Goal: Task Accomplishment & Management: Manage account settings

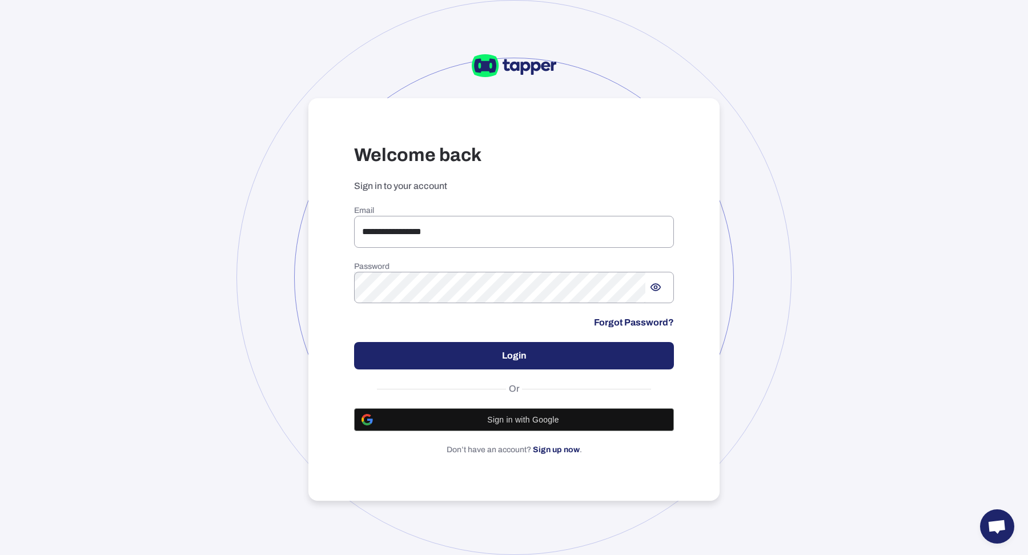
click at [287, 294] on div at bounding box center [513, 277] width 555 height 555
click at [383, 235] on input "**********" at bounding box center [514, 232] width 320 height 32
click at [577, 241] on input "**********" at bounding box center [514, 232] width 320 height 32
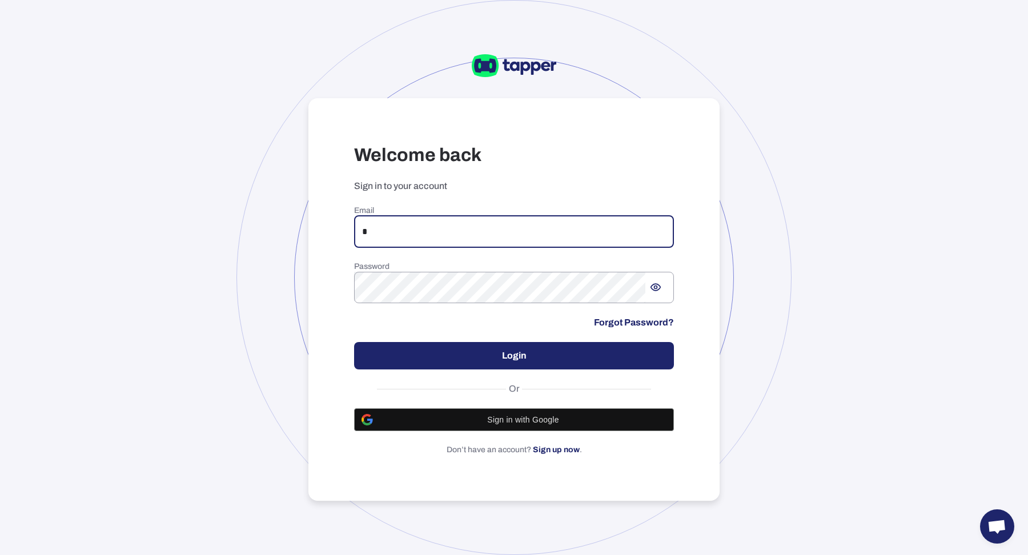
type input "**********"
drag, startPoint x: 535, startPoint y: 348, endPoint x: 516, endPoint y: 344, distance: 19.4
click at [535, 348] on button "Login" at bounding box center [514, 355] width 320 height 27
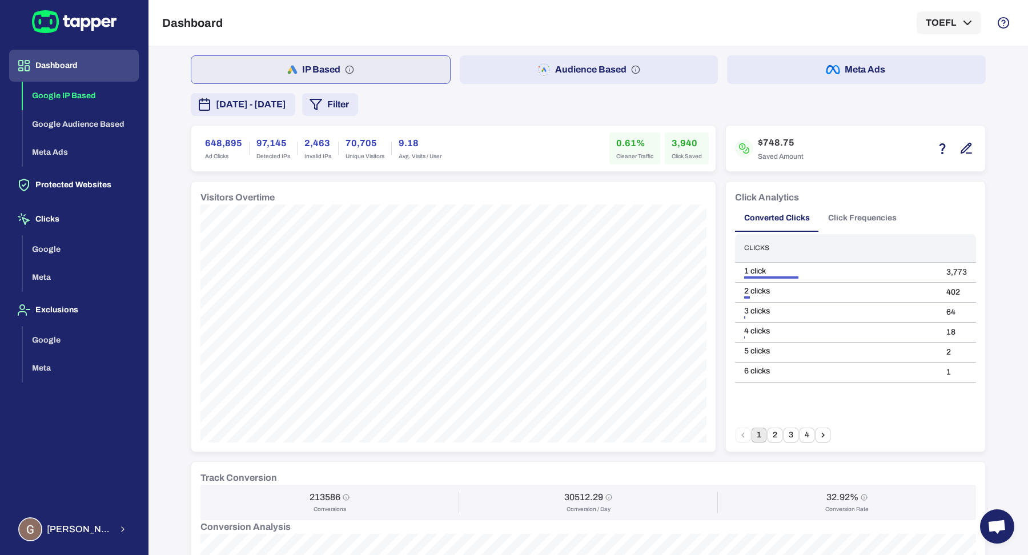
click at [581, 66] on button "Audience Based" at bounding box center [589, 69] width 259 height 29
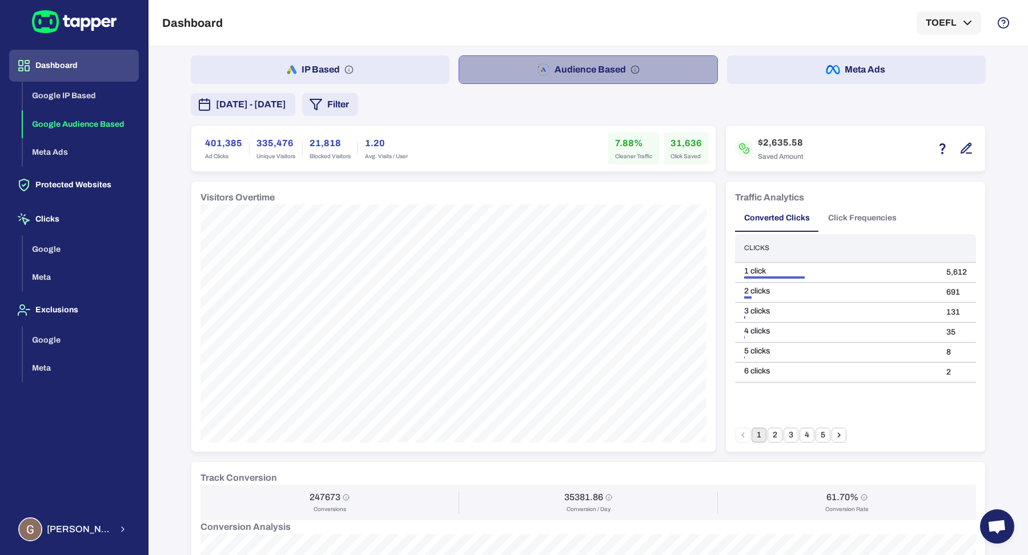
click at [545, 65] on button "Audience Based" at bounding box center [589, 69] width 260 height 29
click at [407, 69] on button "IP Based" at bounding box center [320, 69] width 259 height 29
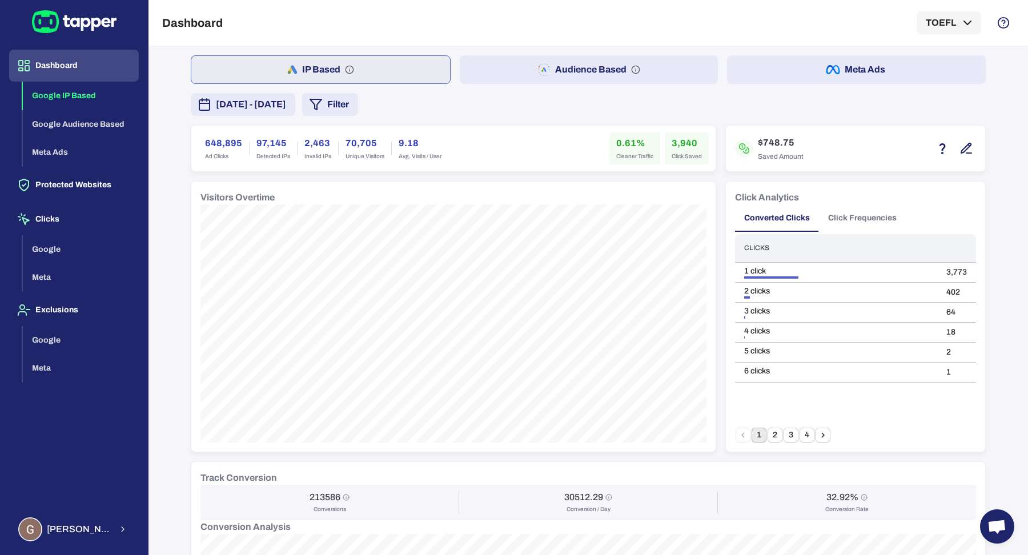
click at [555, 74] on button "Audience Based" at bounding box center [589, 69] width 259 height 29
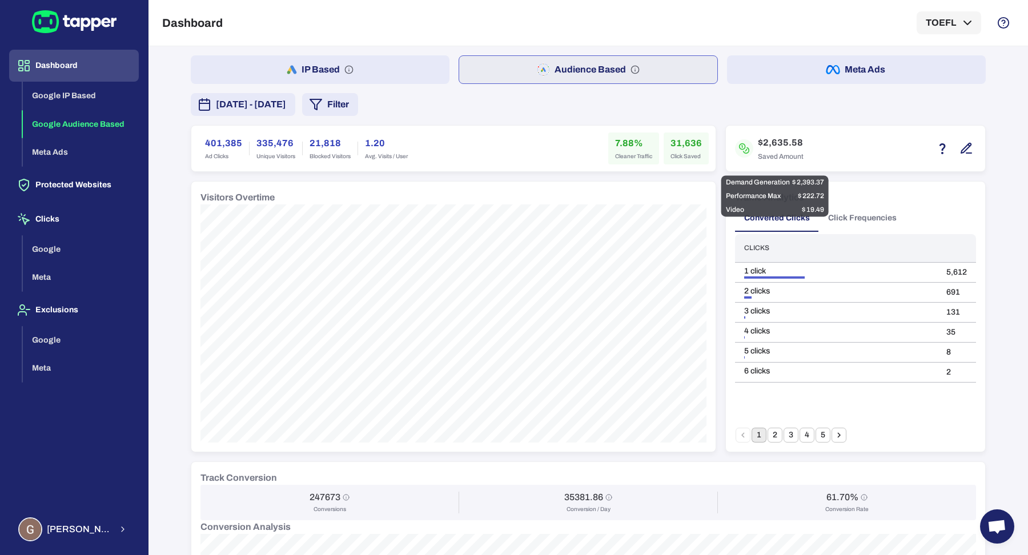
click at [962, 143] on icon "button" at bounding box center [967, 149] width 14 height 14
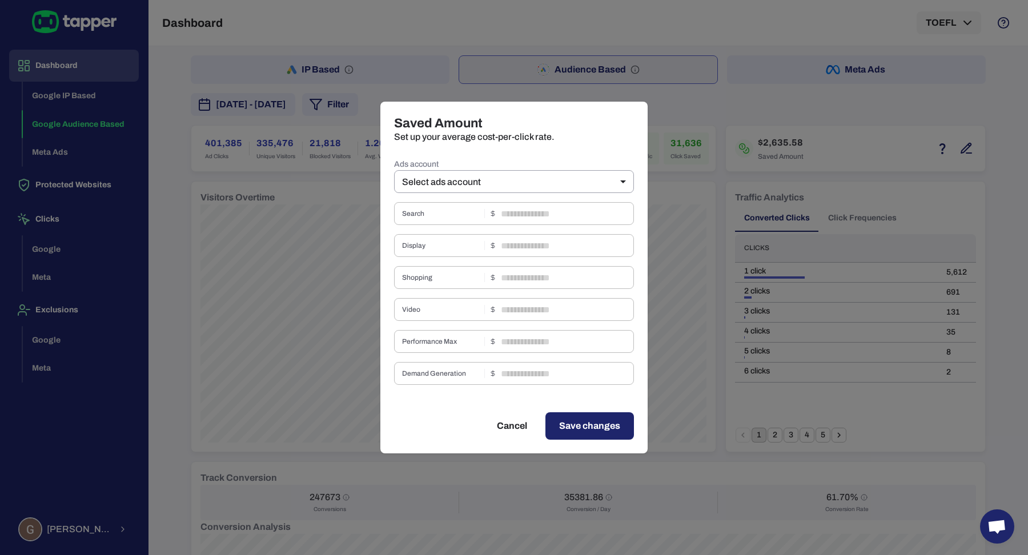
click at [601, 169] on label "Ads account" at bounding box center [514, 164] width 240 height 11
click at [600, 175] on body "Dashboard Google IP Based Google Audience Based Meta Ads Protected Websites Cli…" at bounding box center [514, 277] width 1028 height 555
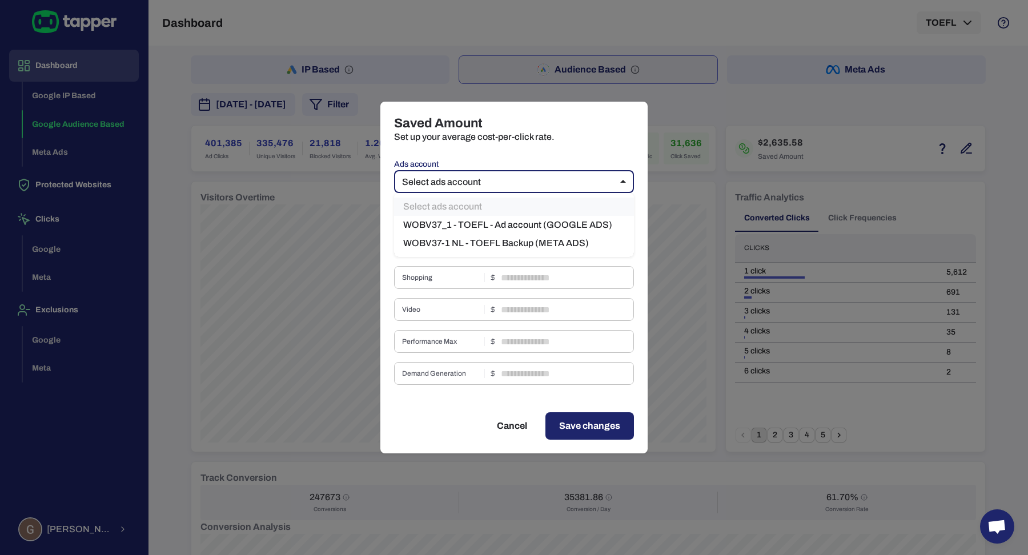
click at [566, 219] on li "WOBV37_1 - TOEFL - Ad account (GOOGLE ADS)" at bounding box center [514, 225] width 240 height 18
type input "***"
type input "****"
type input "*"
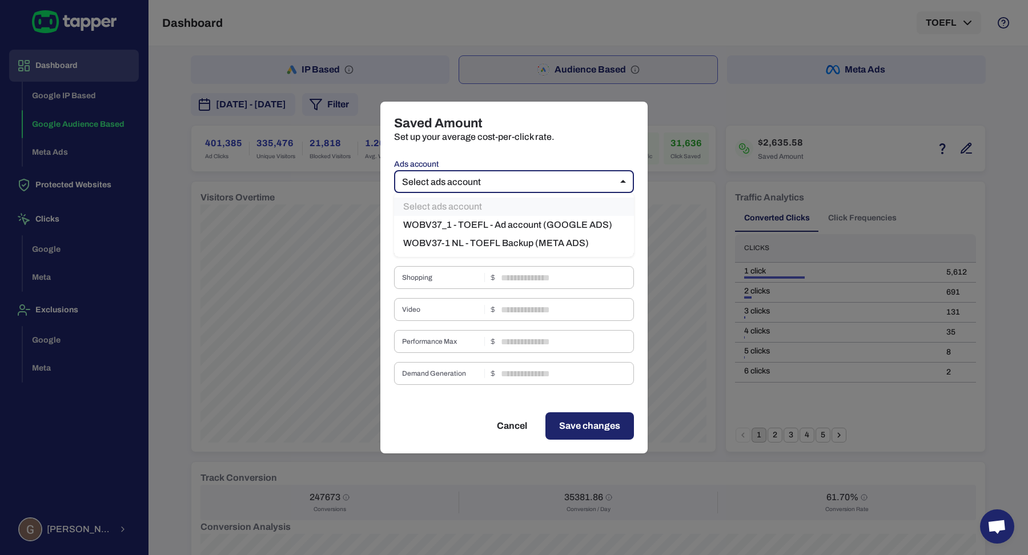
type input "****"
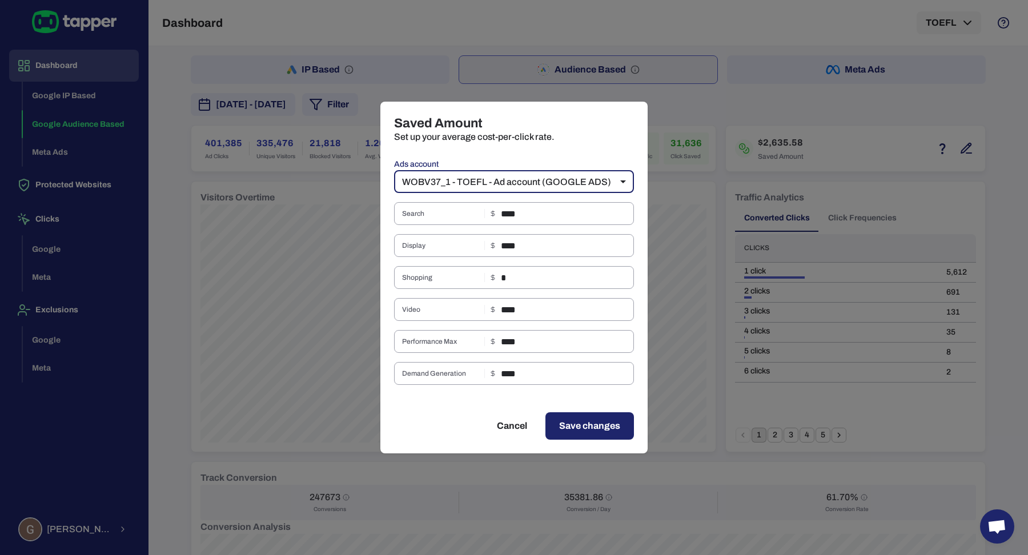
click at [672, 182] on div "Saved Amount Set up your average cost-per-click rate. Ads account WOBV37_1 - TO…" at bounding box center [514, 277] width 1028 height 555
type input "**"
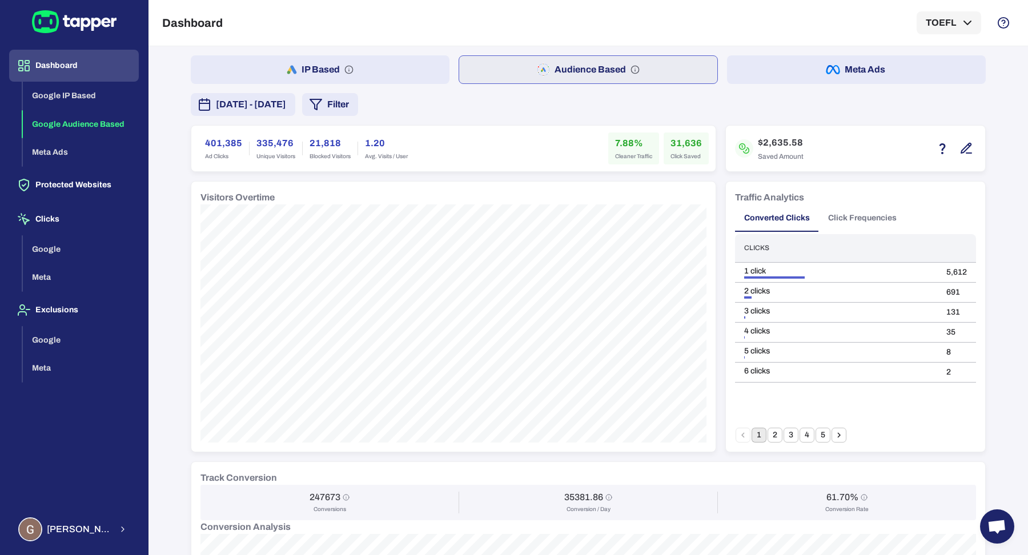
click at [797, 84] on div "IP Based Audience Based Meta Ads [DATE] - [DATE] Filter 401,385 Ad Clicks 335,4…" at bounding box center [588, 503] width 795 height 897
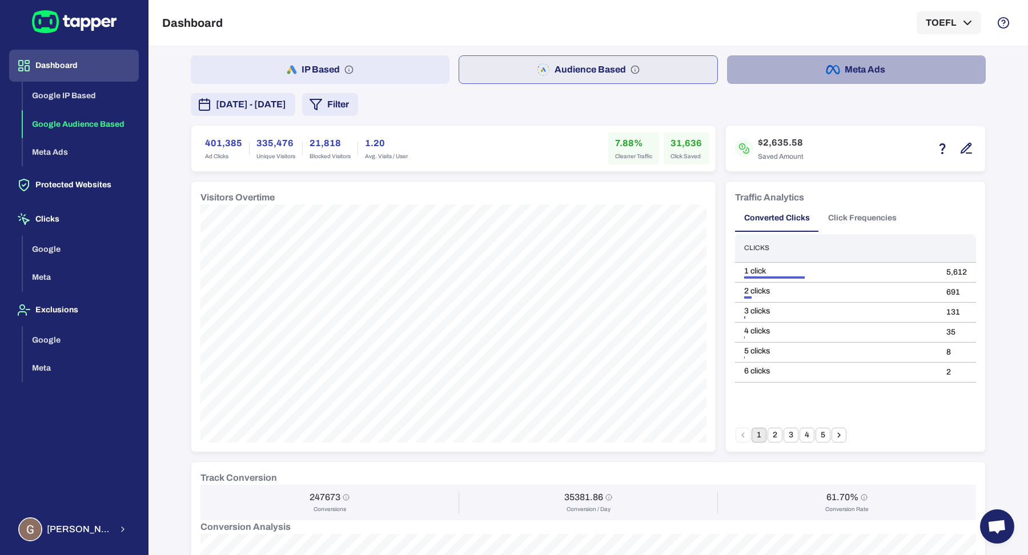
click at [797, 75] on button "Meta Ads" at bounding box center [856, 69] width 259 height 29
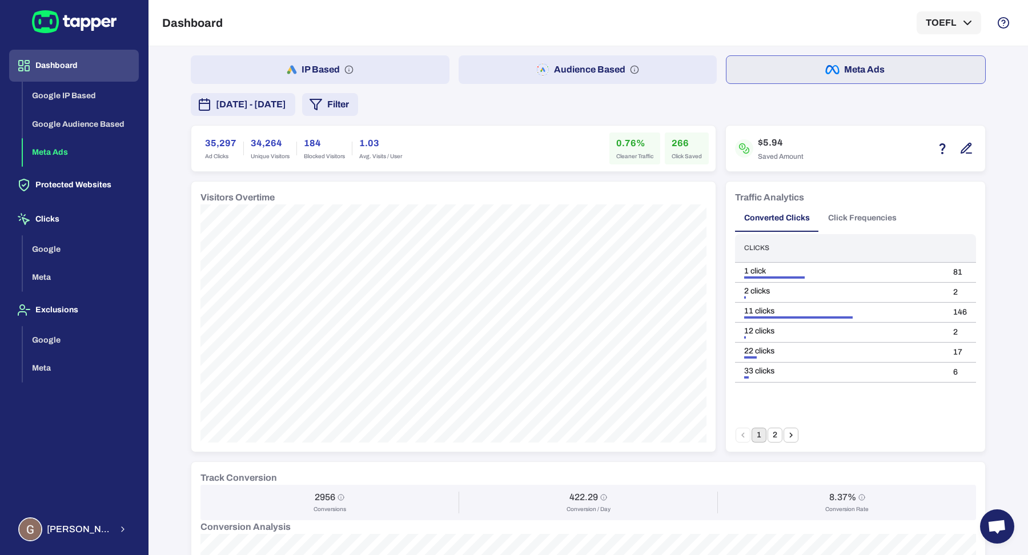
click at [617, 78] on button "Audience Based" at bounding box center [588, 69] width 259 height 29
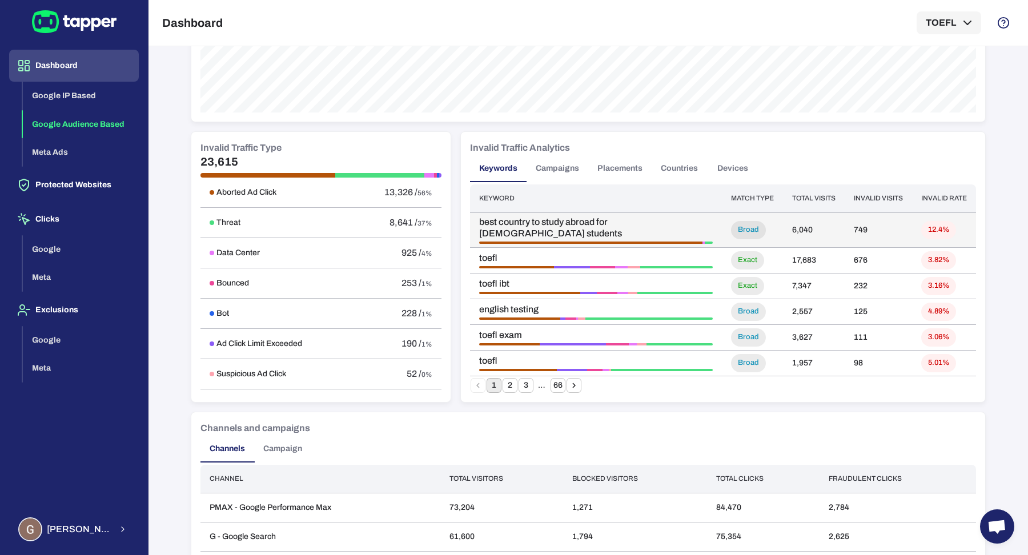
scroll to position [480, 0]
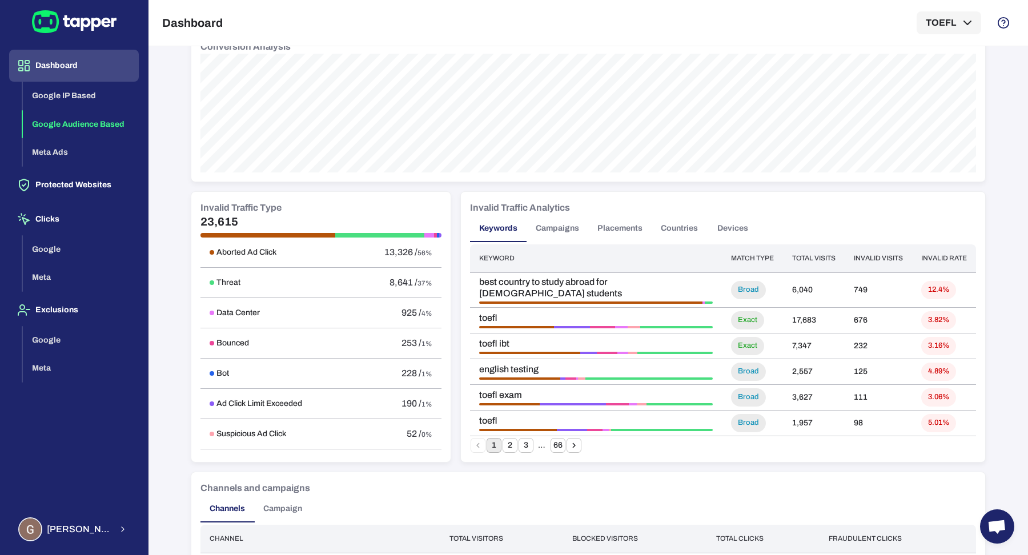
click at [546, 228] on button "Campaigns" at bounding box center [558, 228] width 62 height 27
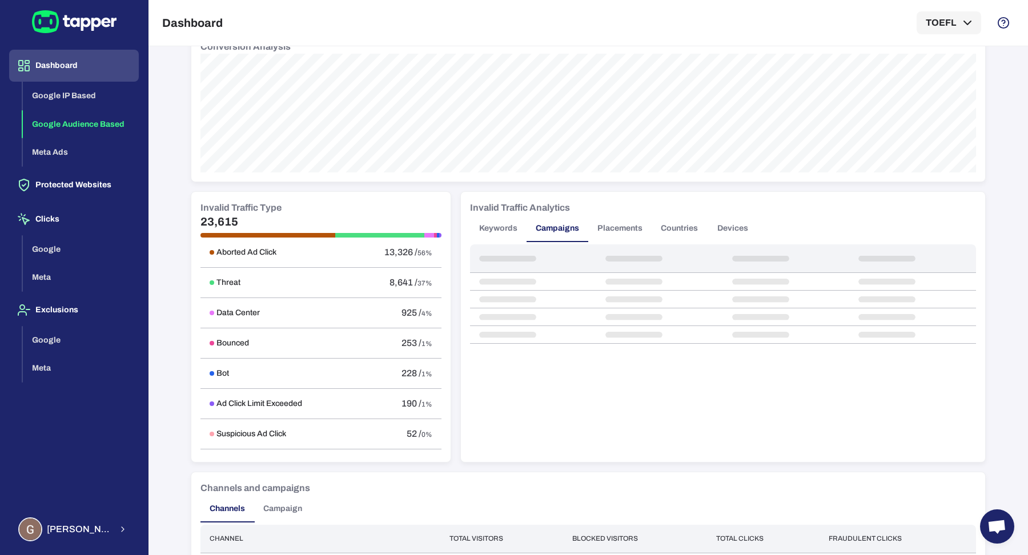
click at [615, 229] on button "Placements" at bounding box center [619, 228] width 63 height 27
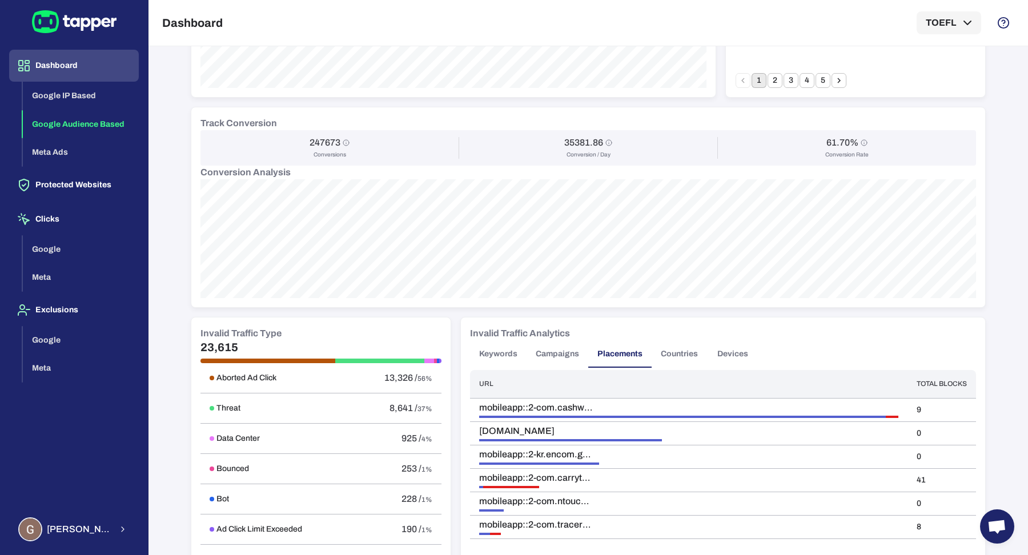
scroll to position [360, 0]
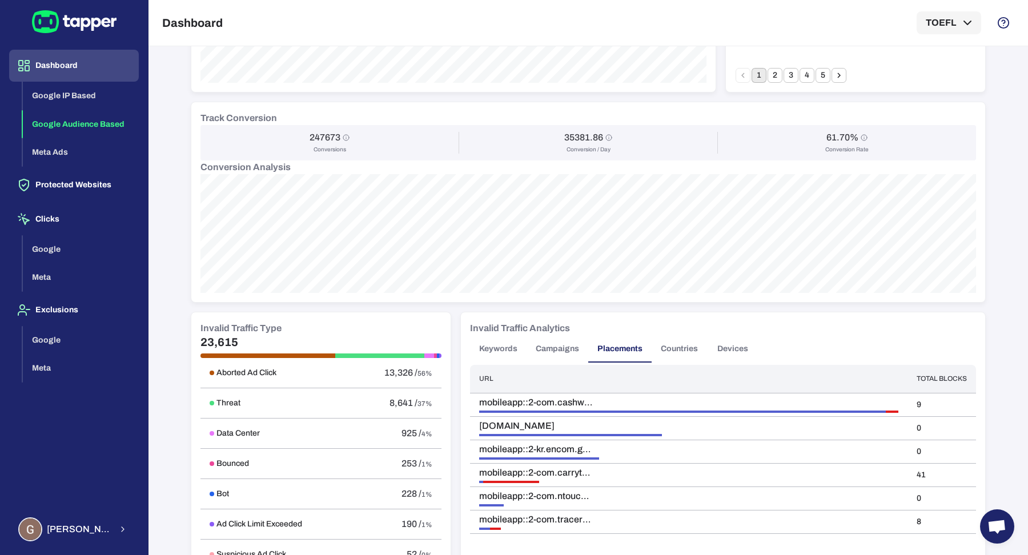
click at [669, 350] on button "Countries" at bounding box center [679, 348] width 55 height 27
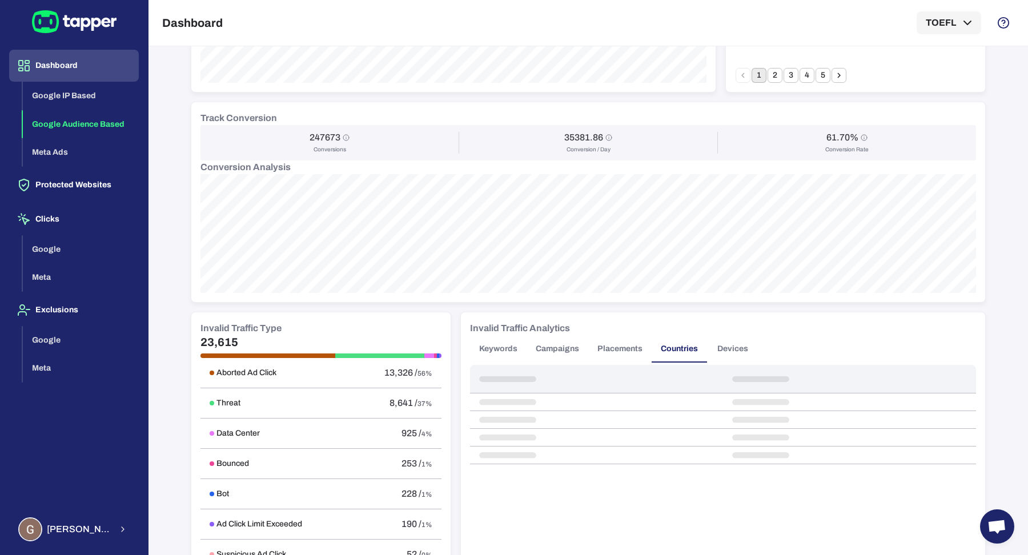
click at [720, 351] on button "Devices" at bounding box center [732, 348] width 51 height 27
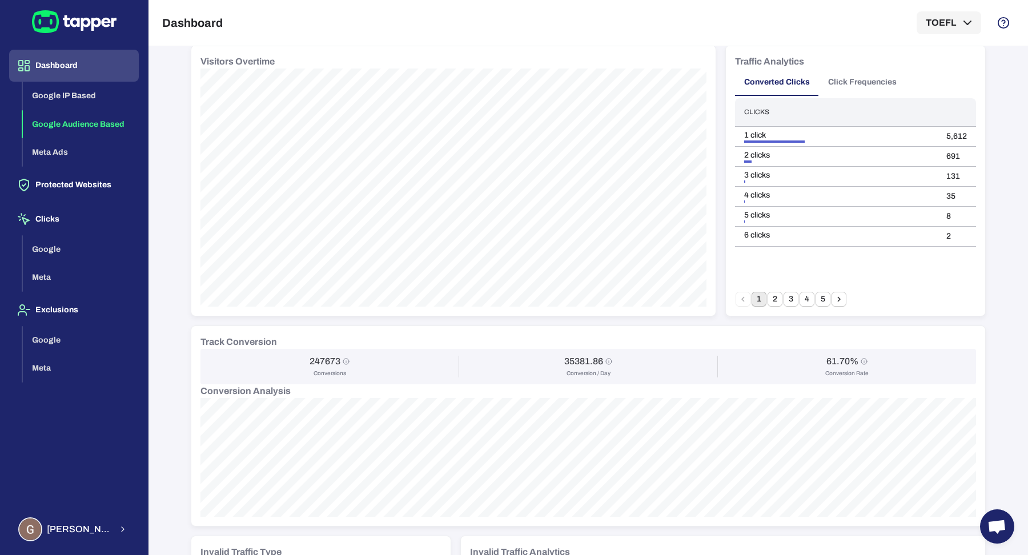
scroll to position [0, 0]
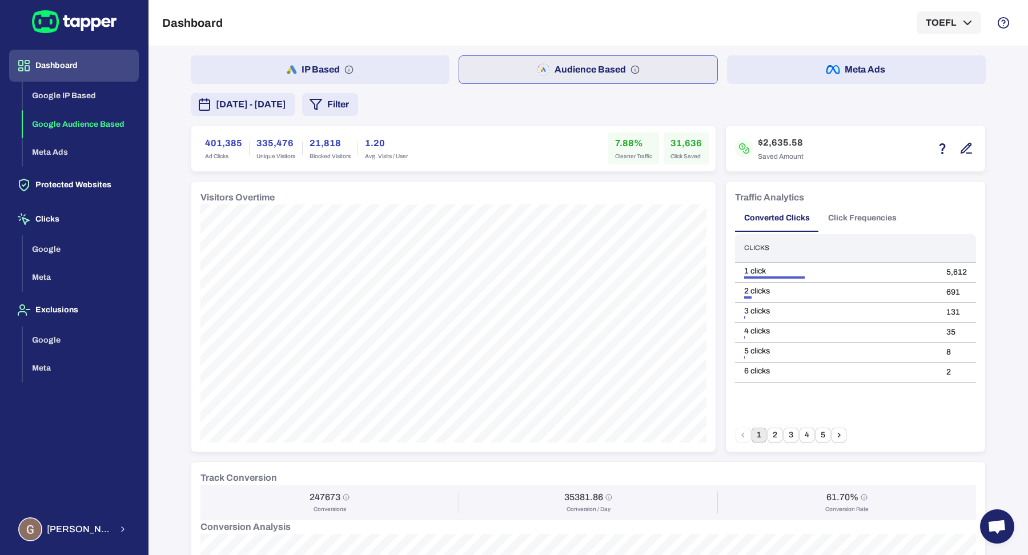
click at [262, 98] on span "[DATE] - [DATE]" at bounding box center [251, 105] width 70 height 14
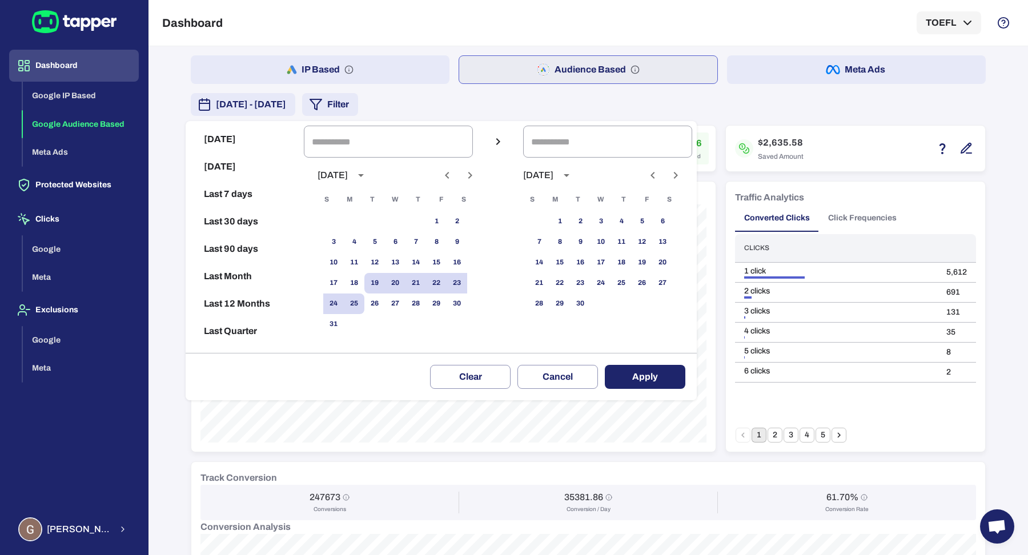
click at [248, 230] on button "Last 30 days" at bounding box center [244, 221] width 109 height 27
type input "**********"
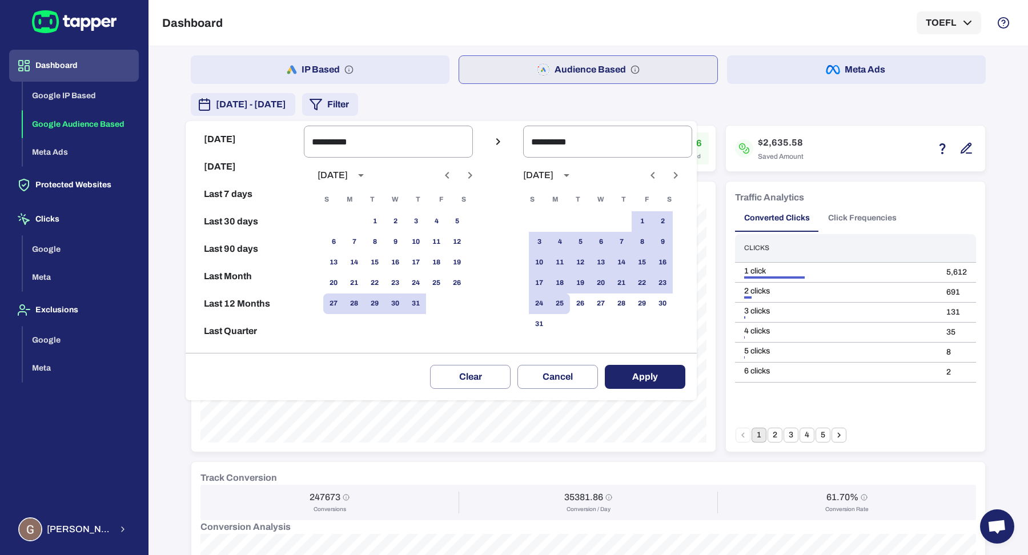
click at [647, 380] on button "Apply" at bounding box center [645, 377] width 81 height 24
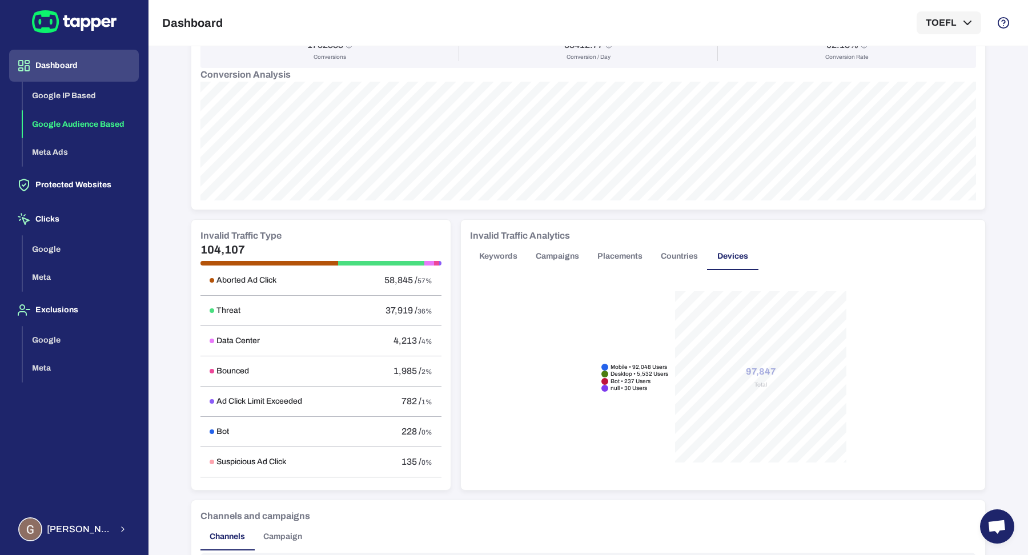
scroll to position [570, 0]
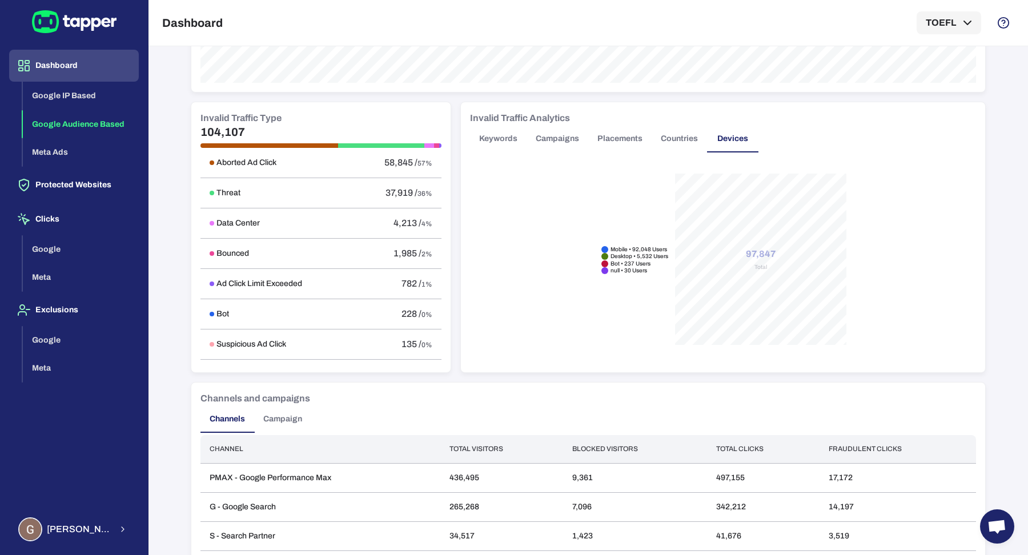
click at [501, 143] on button "Keywords" at bounding box center [498, 138] width 57 height 27
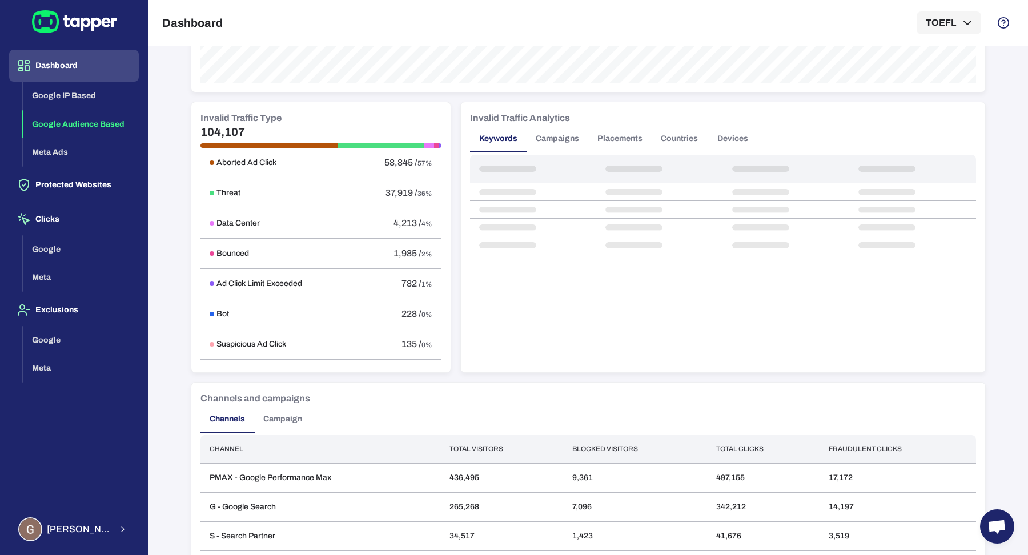
click at [543, 143] on button "Campaigns" at bounding box center [558, 138] width 62 height 27
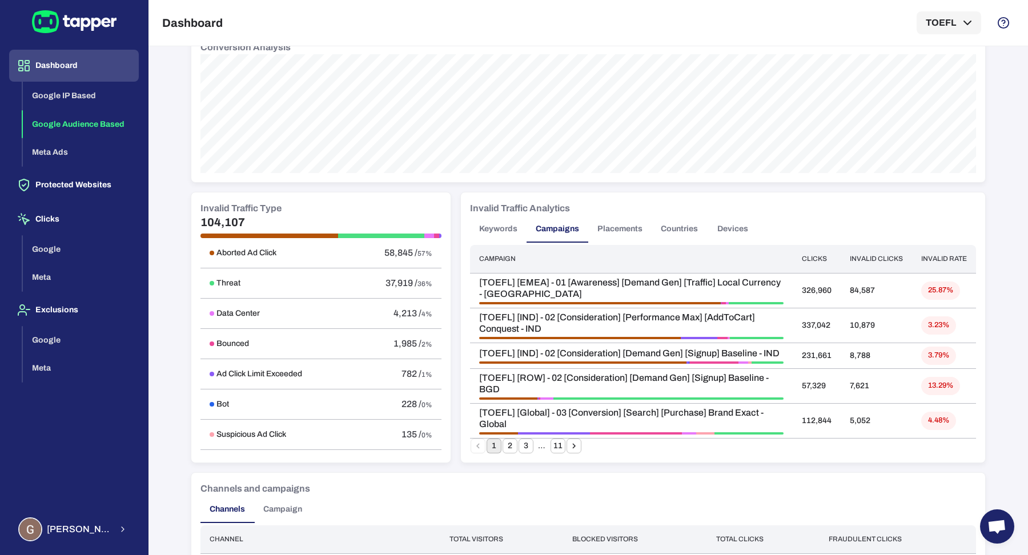
scroll to position [0, 0]
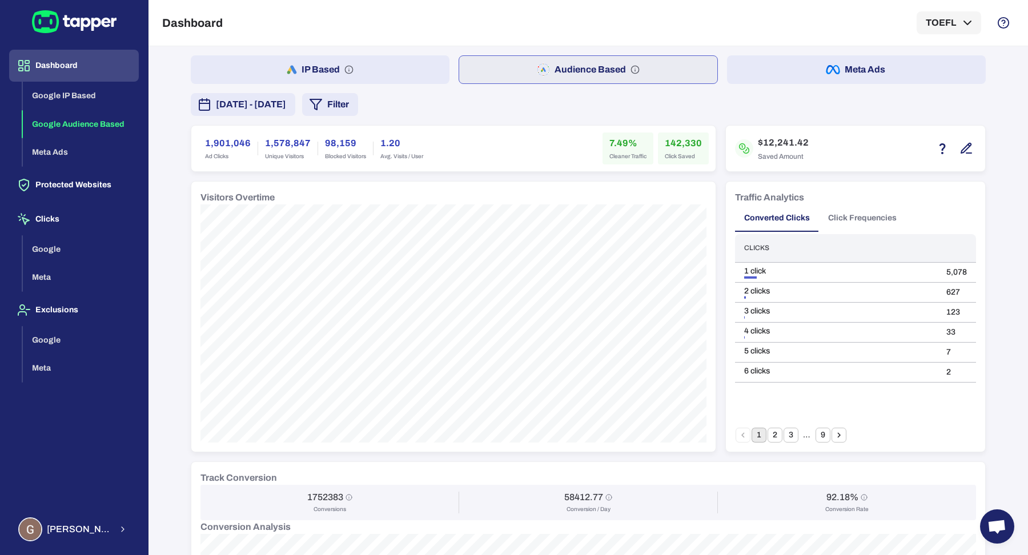
click at [964, 146] on icon "button" at bounding box center [966, 148] width 10 height 10
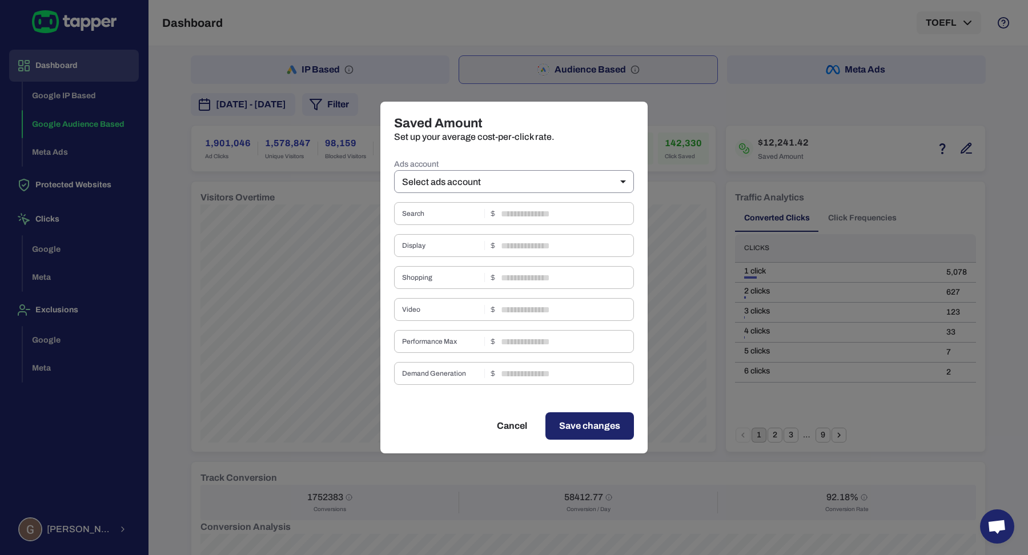
click at [511, 173] on body "Dashboard Google IP Based Google Audience Based Meta Ads Protected Websites Cli…" at bounding box center [514, 277] width 1028 height 555
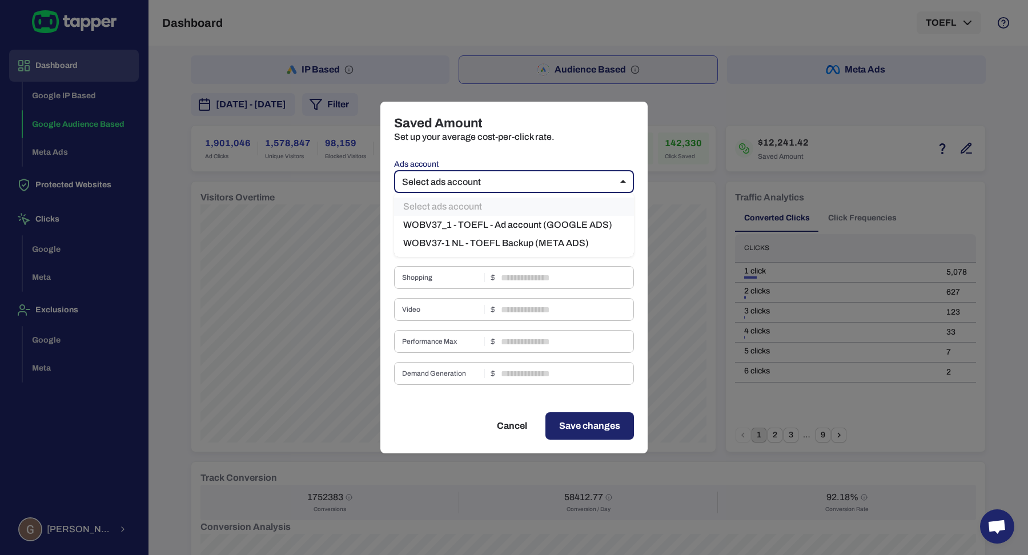
click at [518, 227] on li "WOBV37_1 - TOEFL - Ad account (GOOGLE ADS)" at bounding box center [514, 225] width 240 height 18
type input "***"
type input "****"
type input "*"
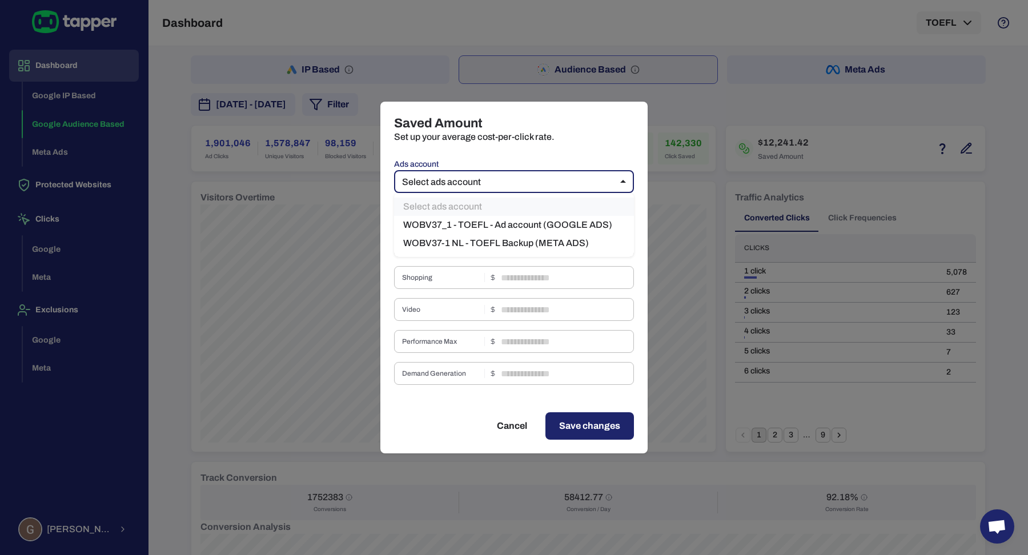
type input "****"
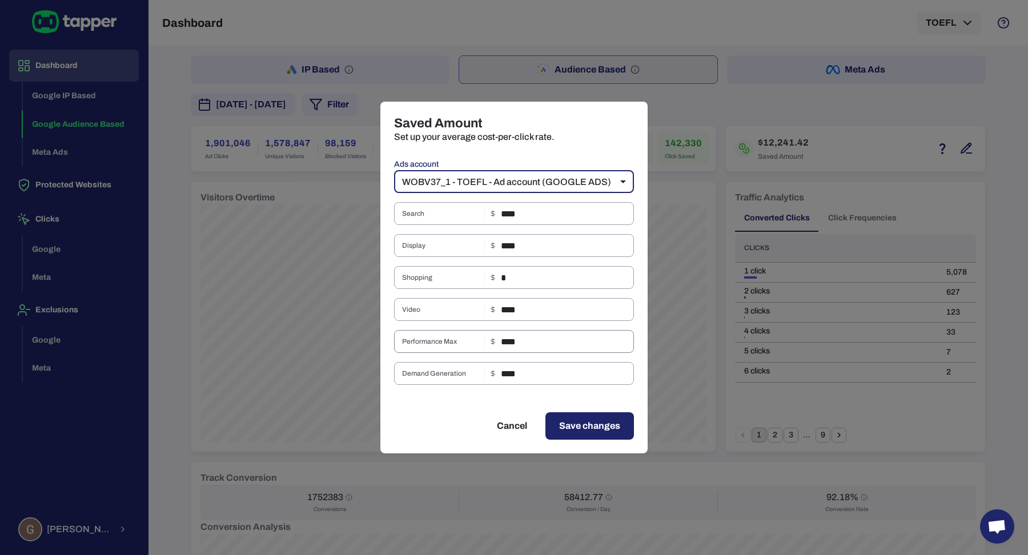
click at [504, 344] on input "****" at bounding box center [567, 341] width 133 height 23
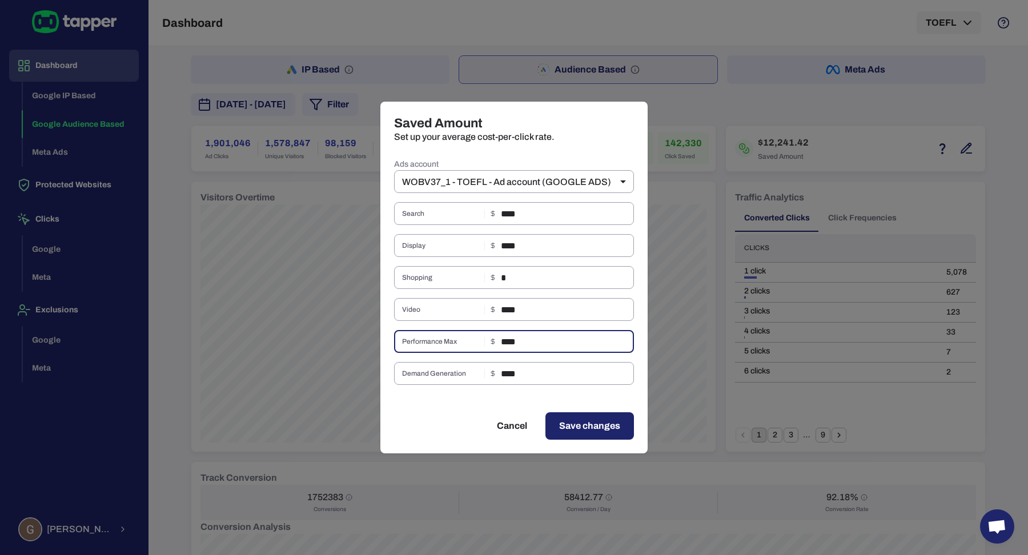
type input "****"
click at [574, 430] on span "Save changes" at bounding box center [589, 426] width 61 height 14
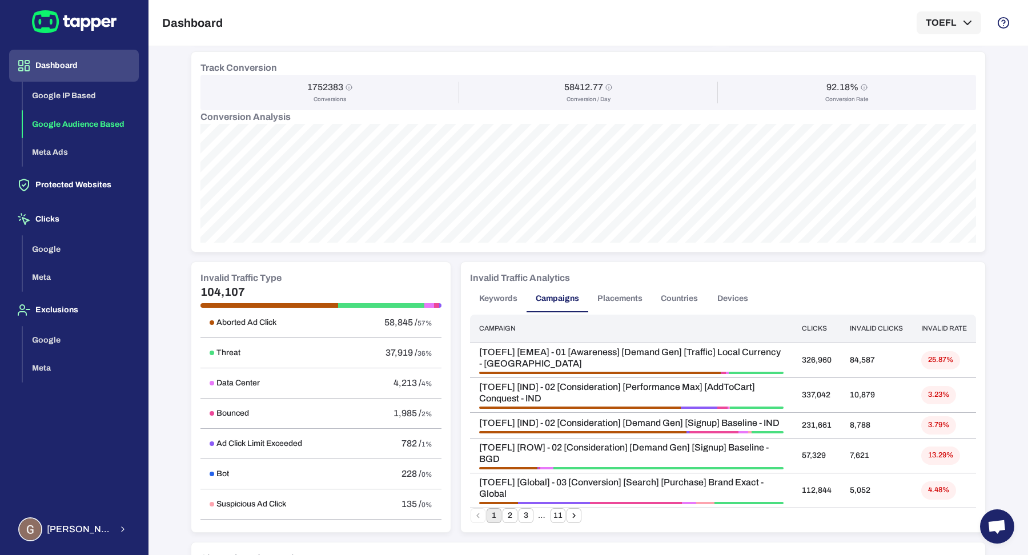
scroll to position [457, 0]
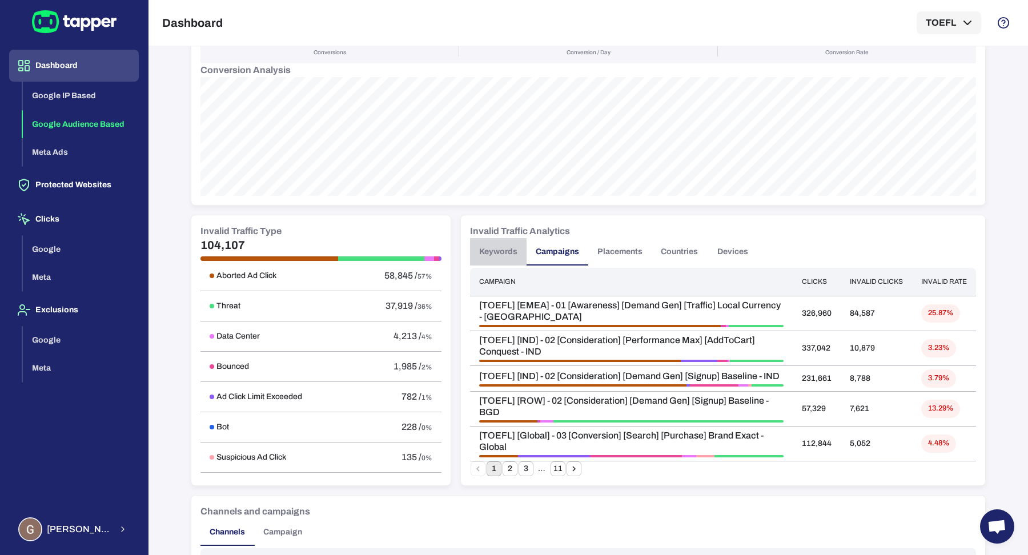
click at [492, 256] on button "Keywords" at bounding box center [498, 251] width 57 height 27
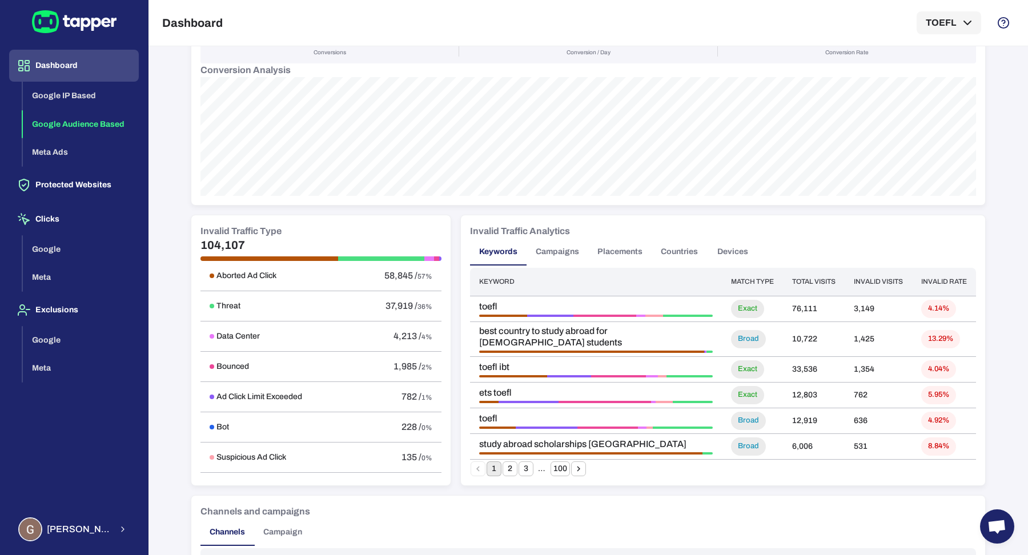
click at [612, 254] on button "Placements" at bounding box center [619, 251] width 63 height 27
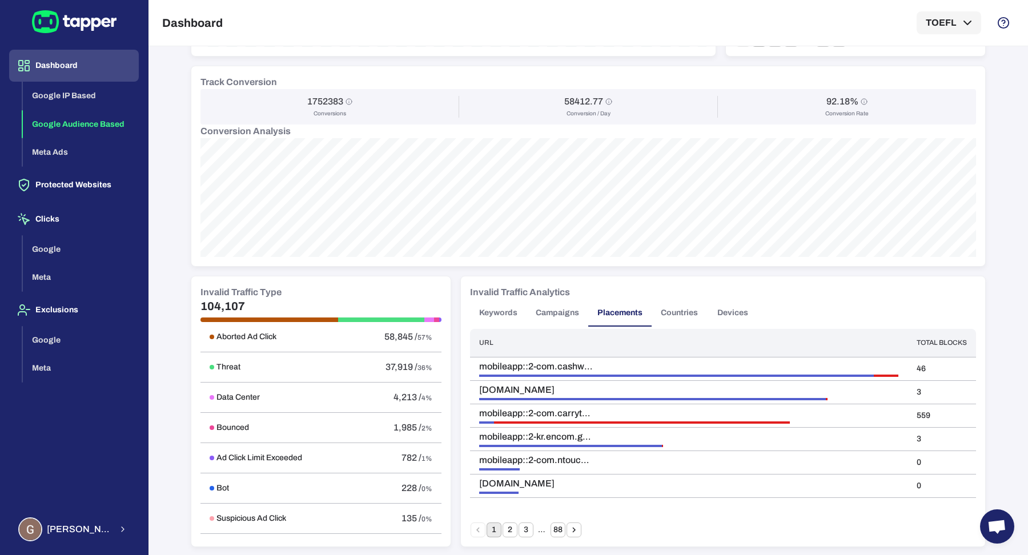
scroll to position [0, 0]
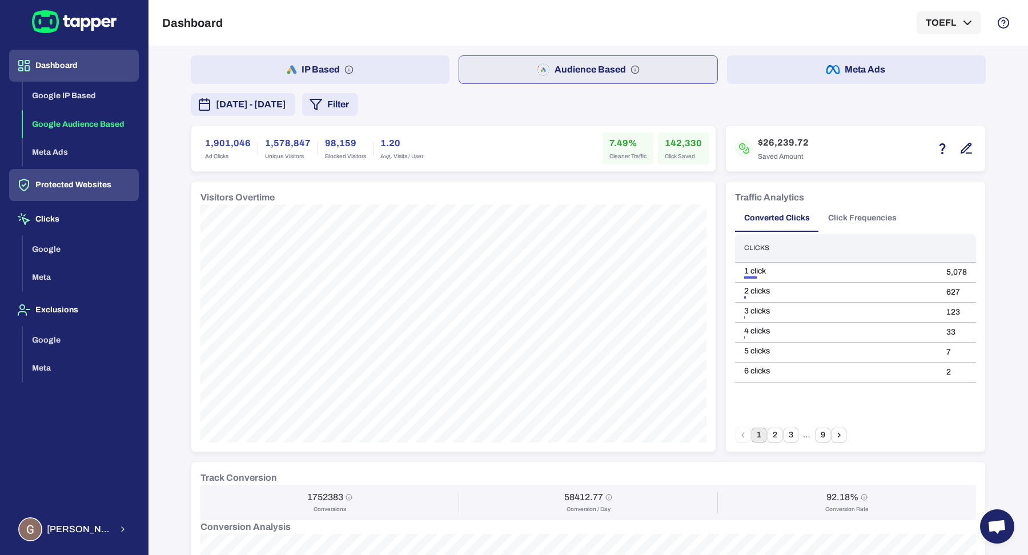
click at [91, 181] on button "Protected Websites" at bounding box center [74, 185] width 130 height 32
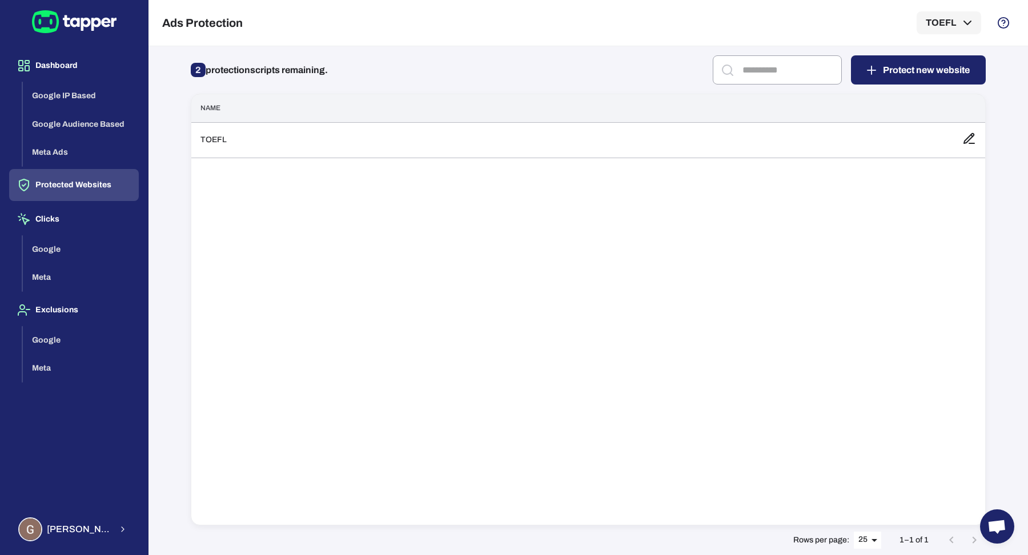
click at [407, 158] on div "Name TOEFL" at bounding box center [588, 310] width 795 height 432
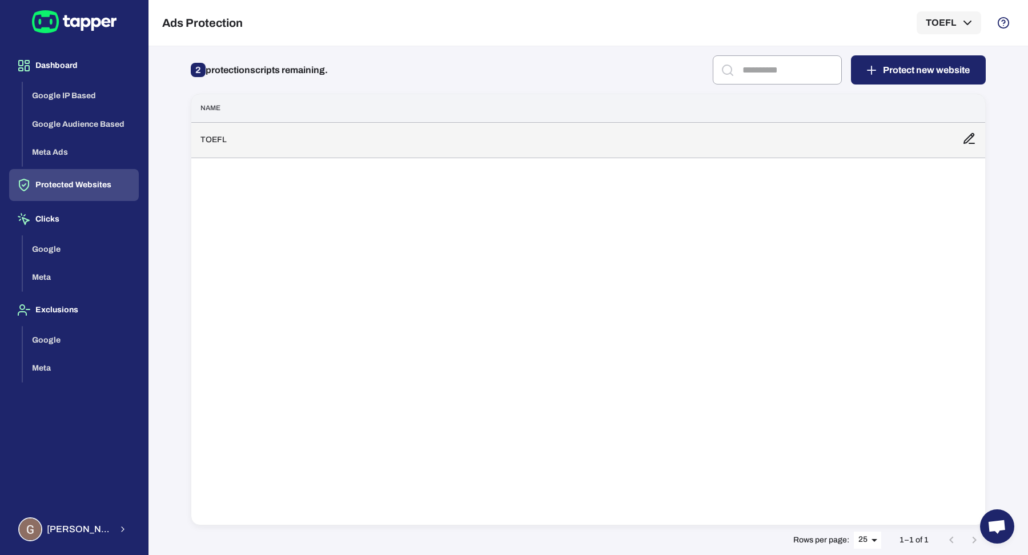
click at [407, 150] on td "TOEFL" at bounding box center [572, 139] width 762 height 35
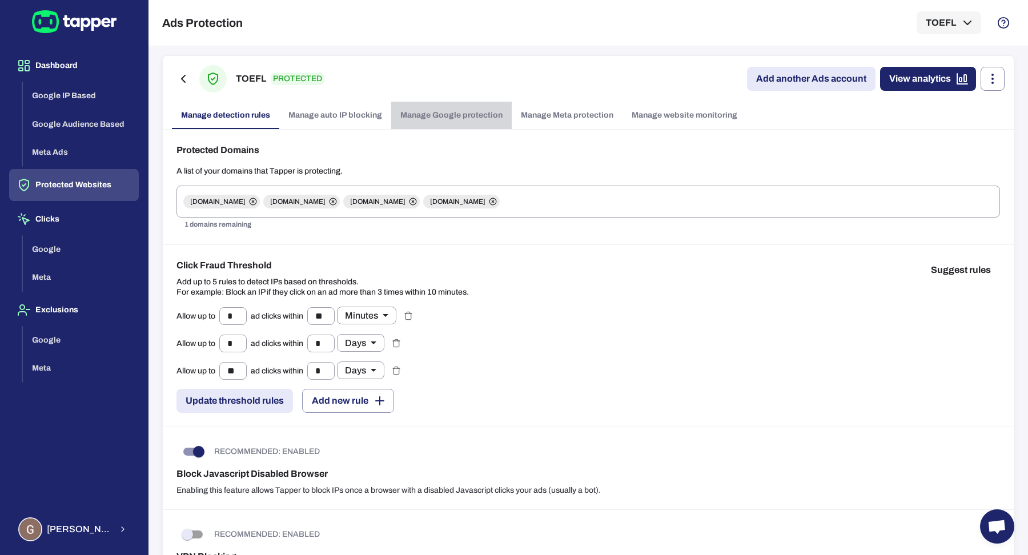
click at [459, 111] on link "Manage Google protection" at bounding box center [451, 115] width 121 height 27
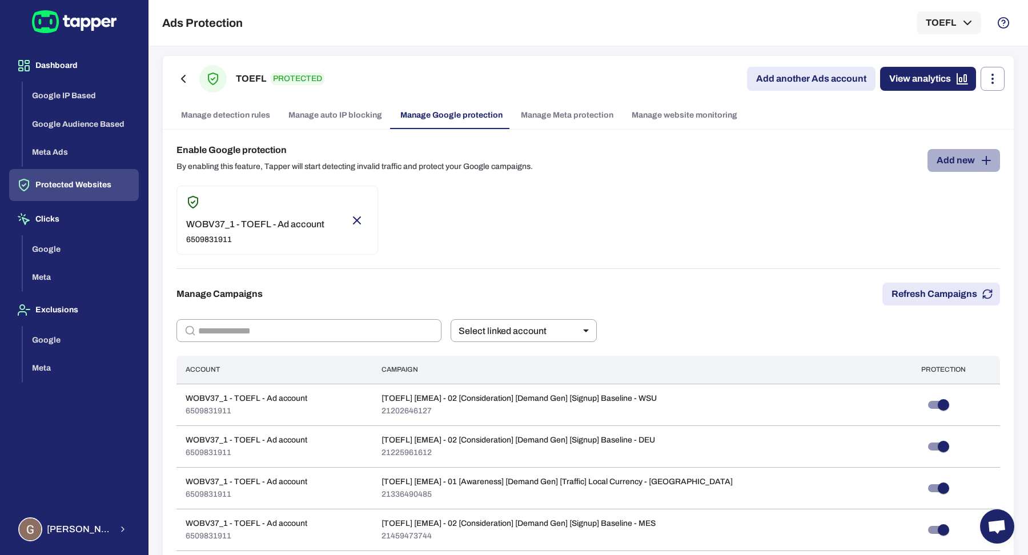
click at [931, 168] on link "Add new" at bounding box center [964, 160] width 73 height 23
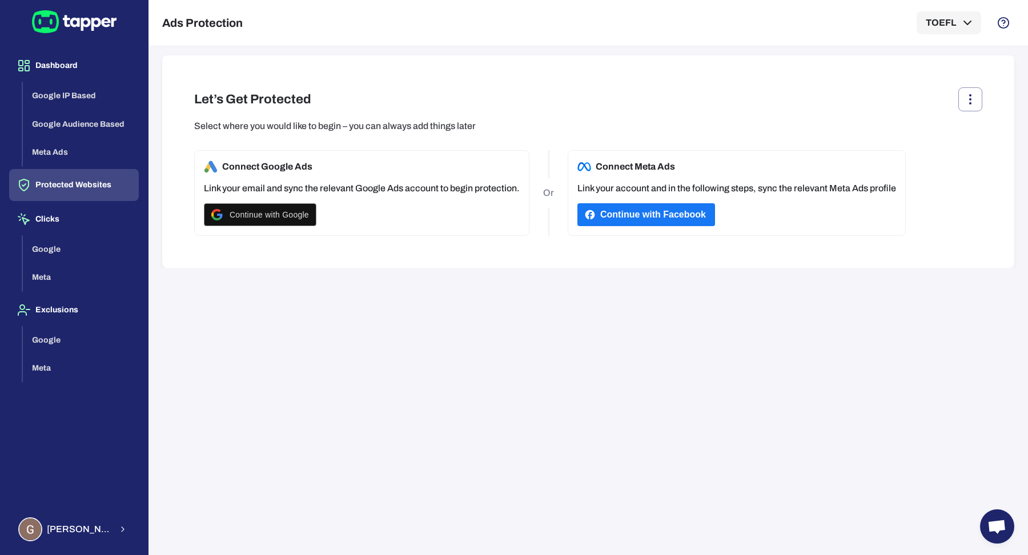
click at [111, 194] on button "Protected Websites" at bounding box center [74, 185] width 130 height 32
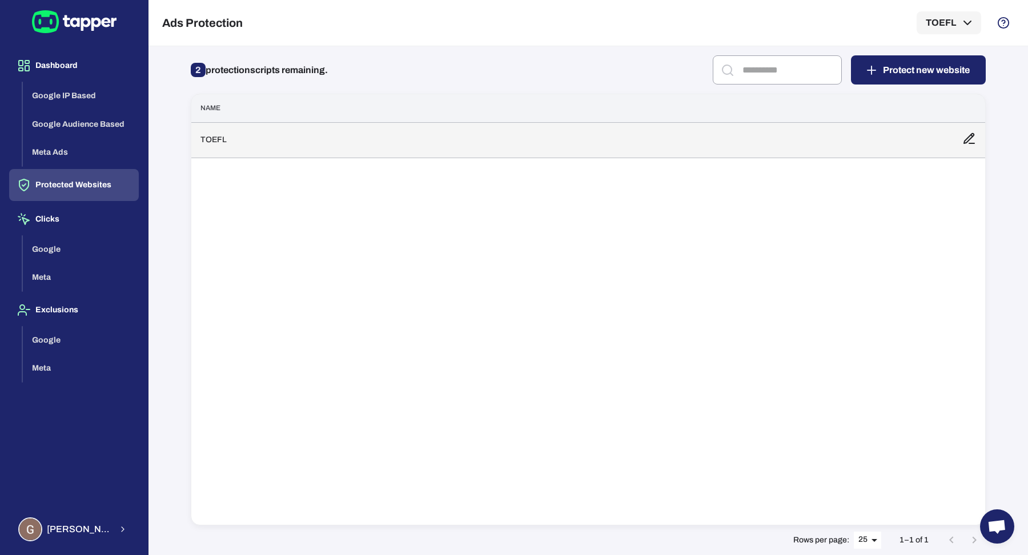
click at [420, 140] on td "TOEFL" at bounding box center [572, 139] width 762 height 35
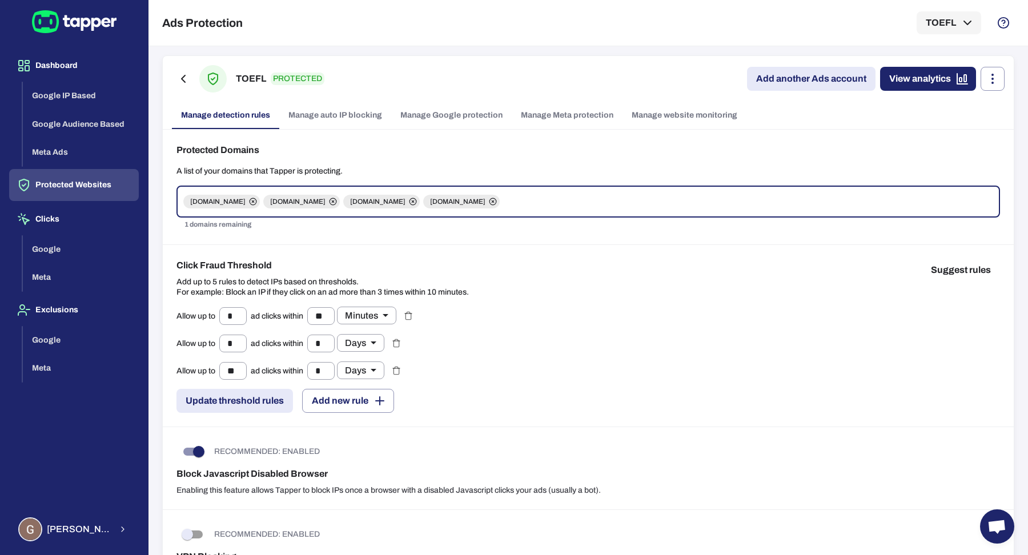
click at [443, 116] on link "Manage Google protection" at bounding box center [451, 115] width 121 height 27
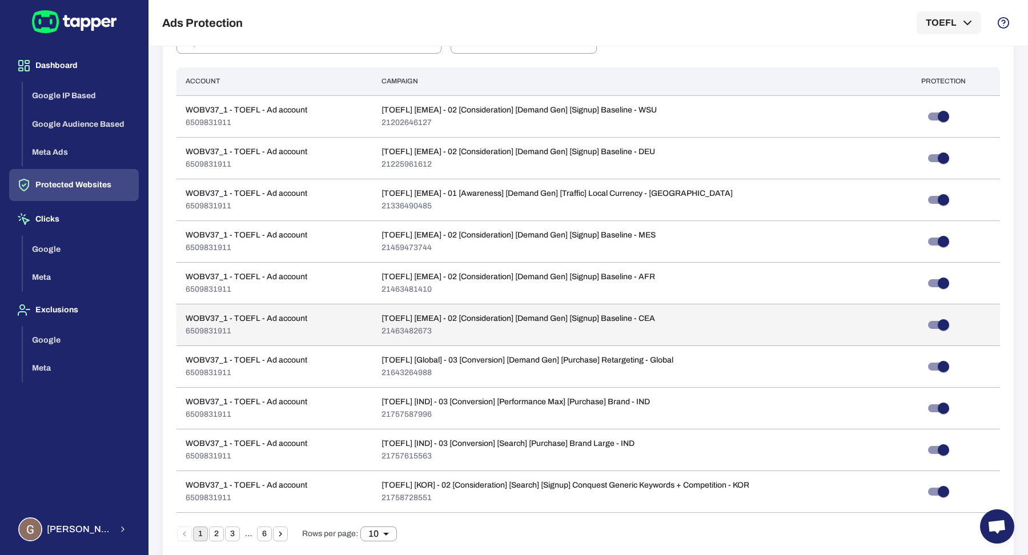
scroll to position [560, 0]
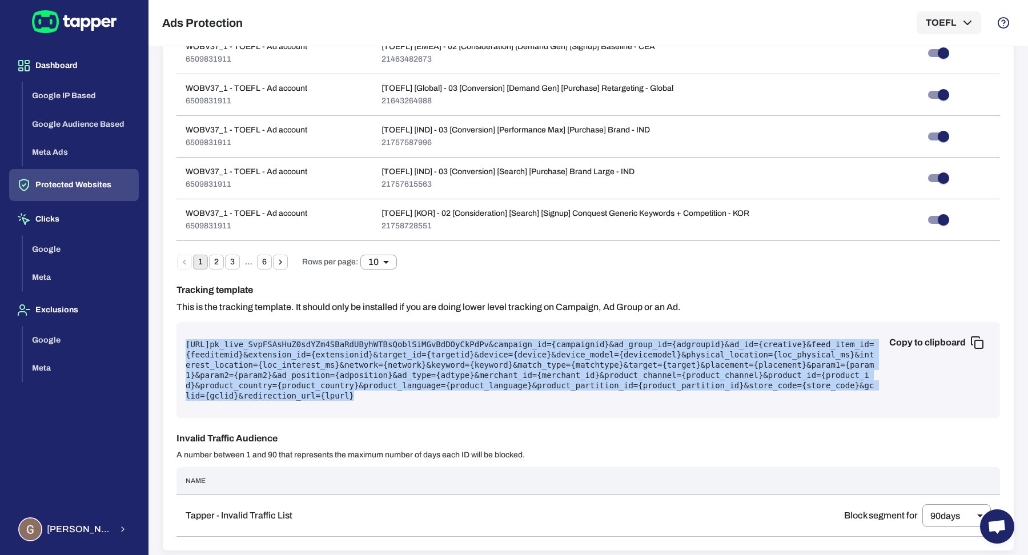
drag, startPoint x: 600, startPoint y: 395, endPoint x: 168, endPoint y: 344, distance: 434.8
click at [168, 344] on div "Enable Google protection By enabling this feature, Tapper will start detecting …" at bounding box center [588, 59] width 851 height 981
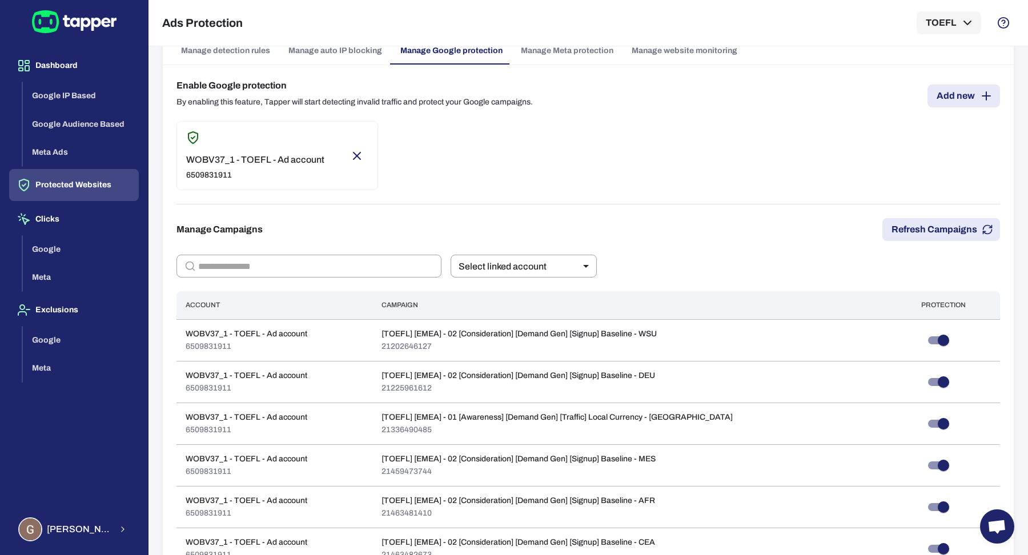
scroll to position [0, 0]
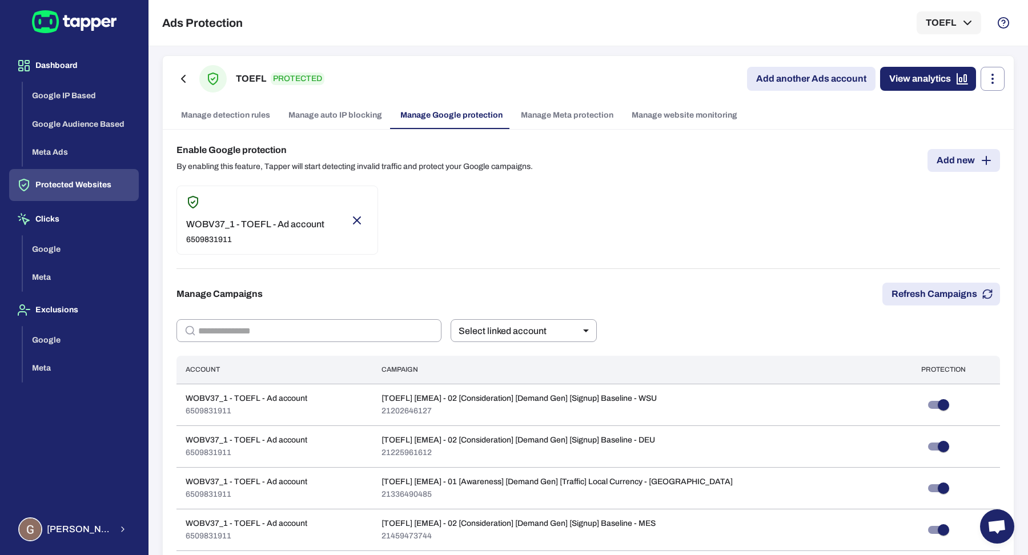
click at [696, 120] on link "Manage website monitoring" at bounding box center [685, 115] width 124 height 27
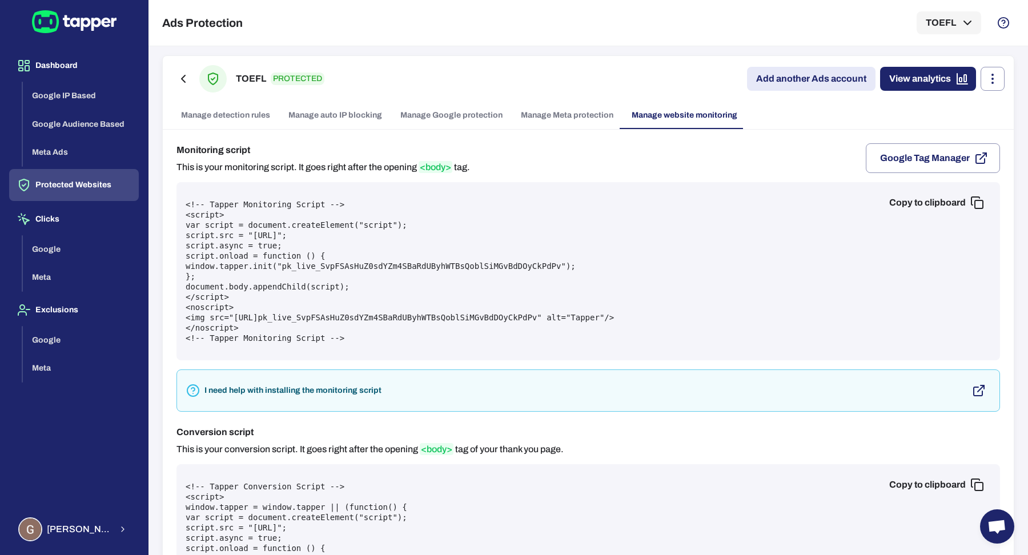
click at [912, 195] on button "Copy to clipboard" at bounding box center [935, 202] width 111 height 23
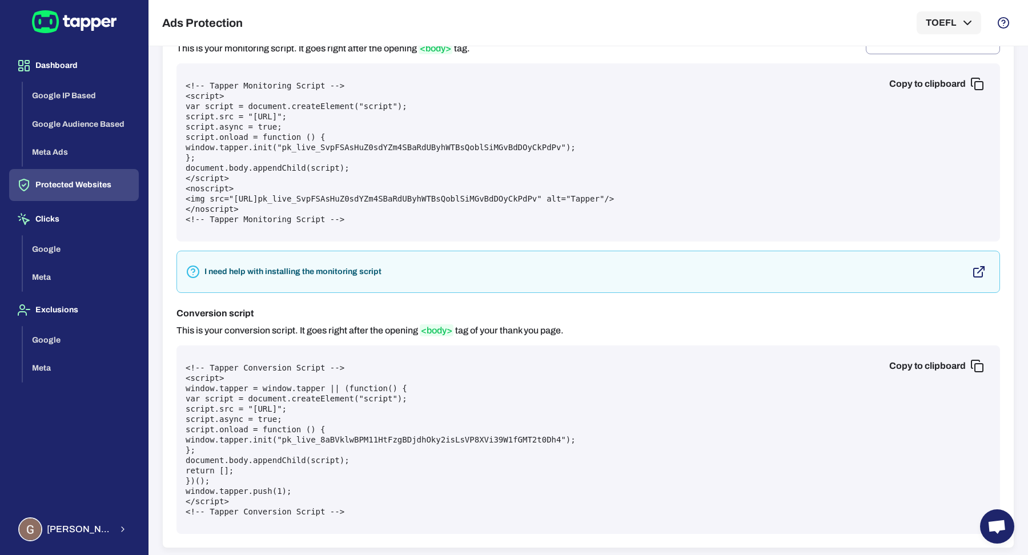
scroll to position [81, 0]
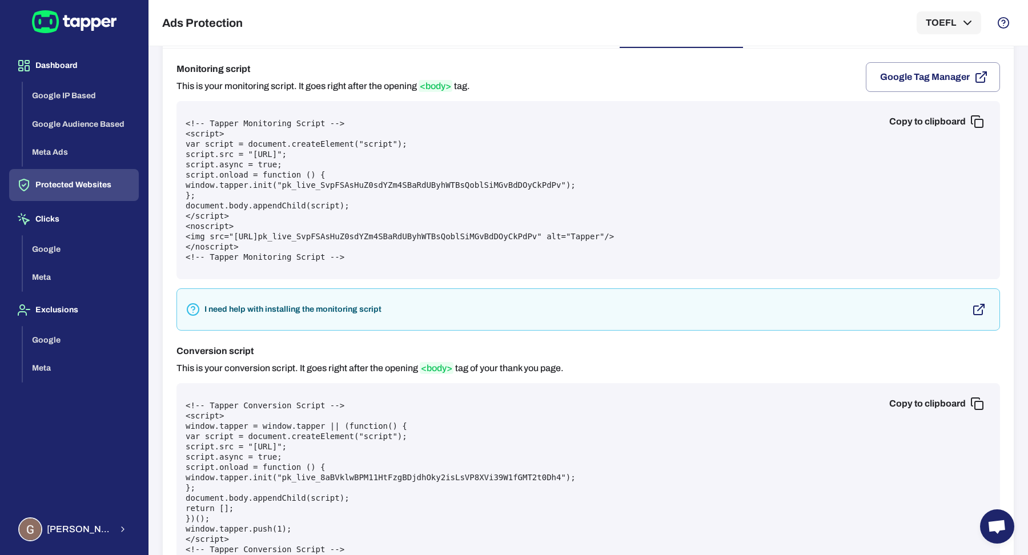
click at [95, 181] on button "Protected Websites" at bounding box center [74, 185] width 130 height 32
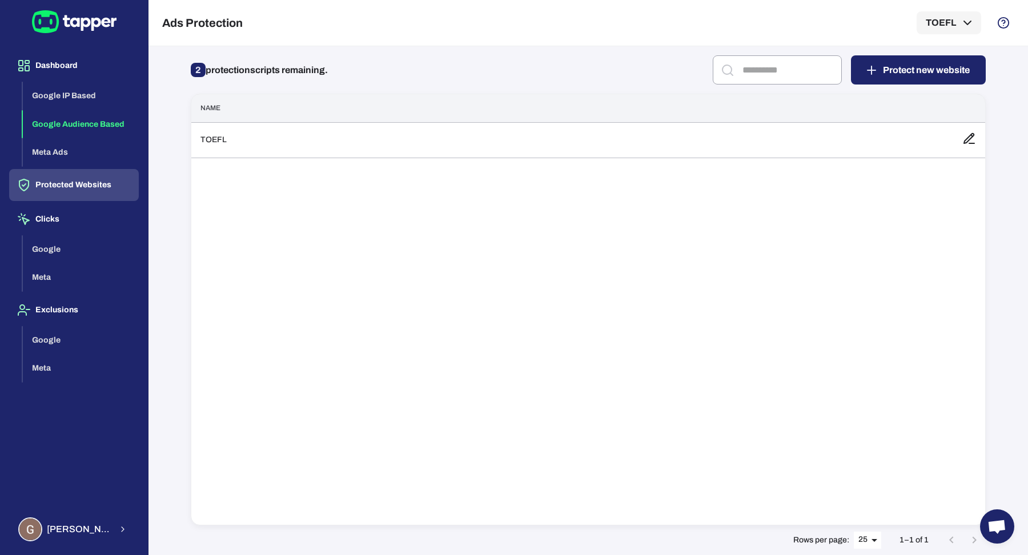
click at [74, 119] on button "Google Audience Based" at bounding box center [81, 124] width 116 height 29
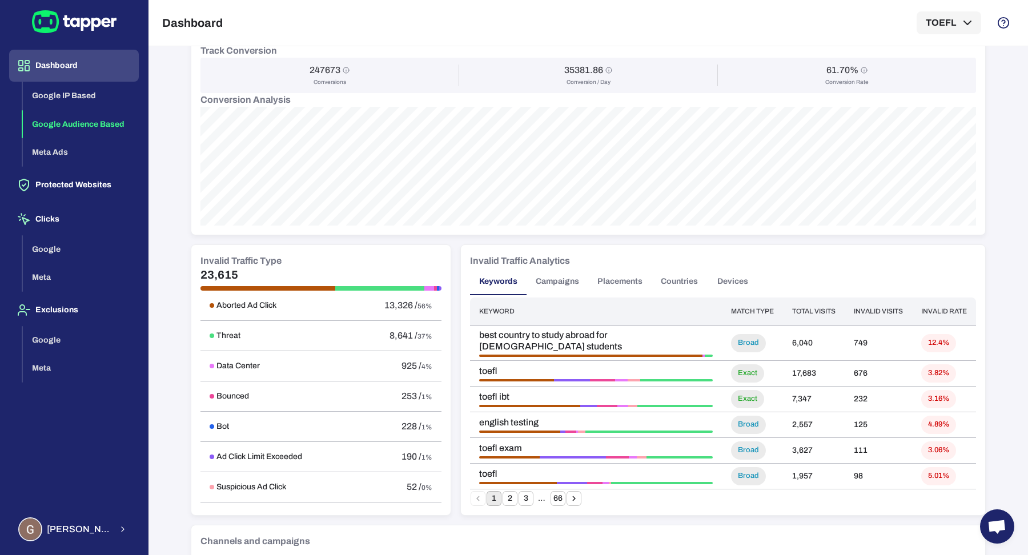
scroll to position [437, 0]
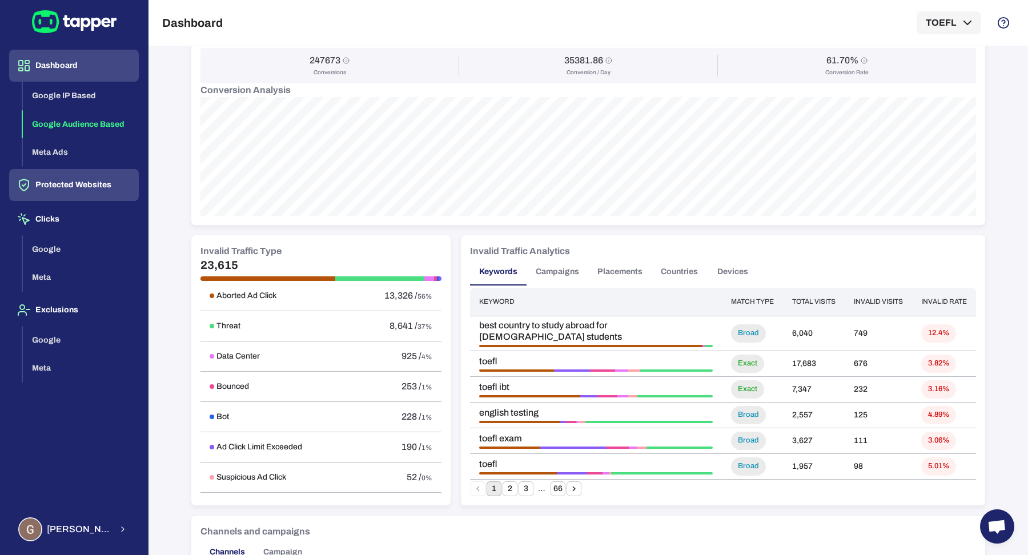
click at [82, 185] on button "Protected Websites" at bounding box center [74, 185] width 130 height 32
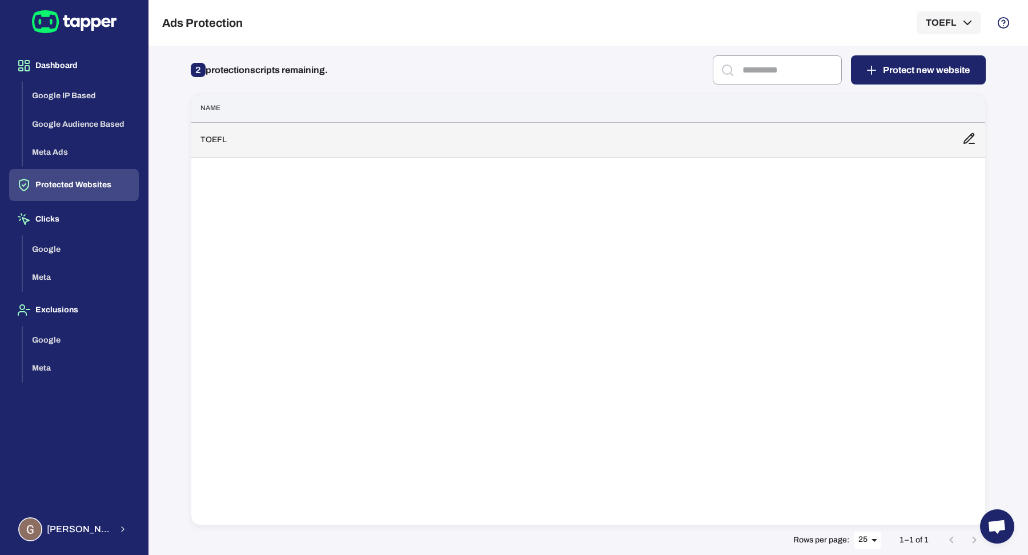
click at [304, 140] on td "TOEFL" at bounding box center [572, 139] width 762 height 35
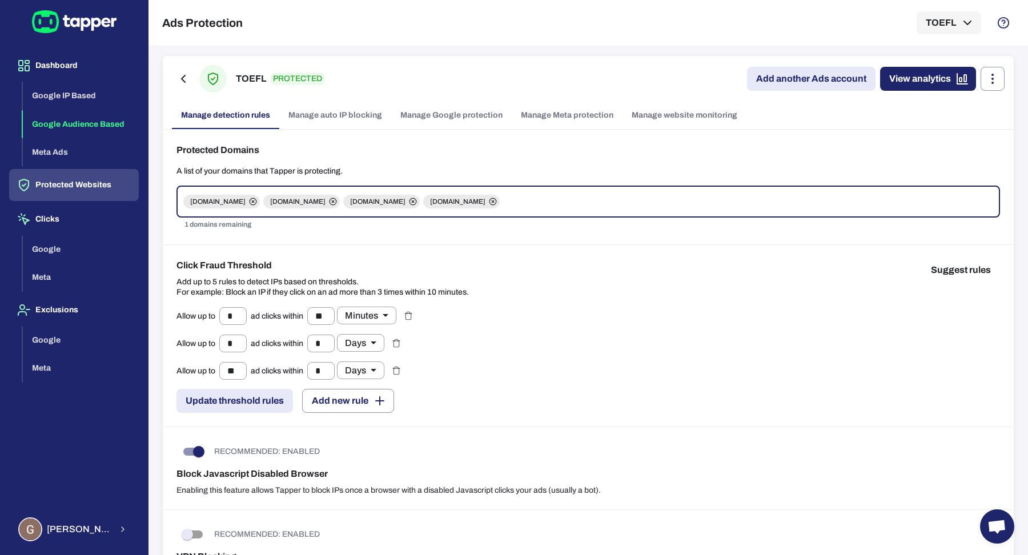
click at [97, 120] on button "Google Audience Based" at bounding box center [81, 124] width 116 height 29
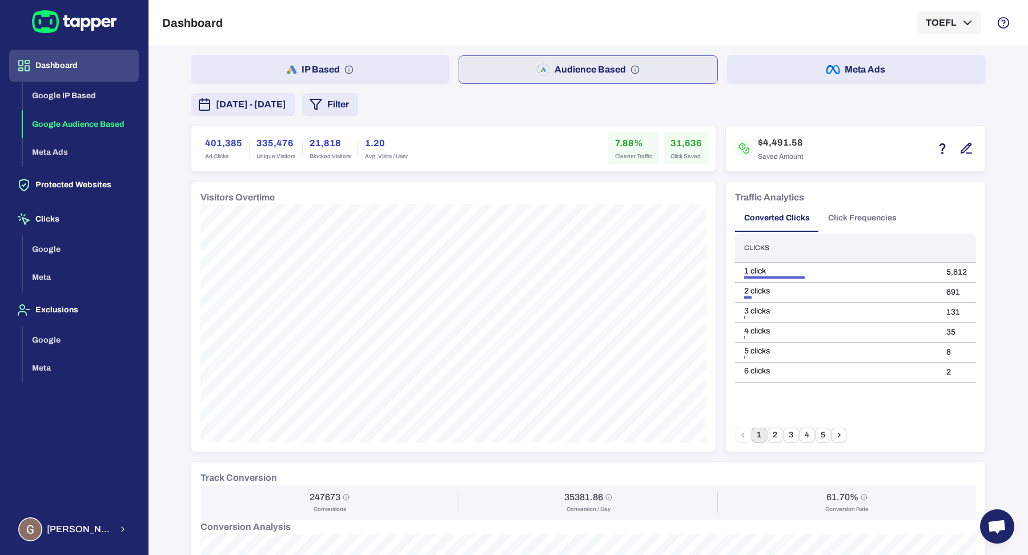
click at [98, 198] on button "Protected Websites" at bounding box center [74, 185] width 130 height 32
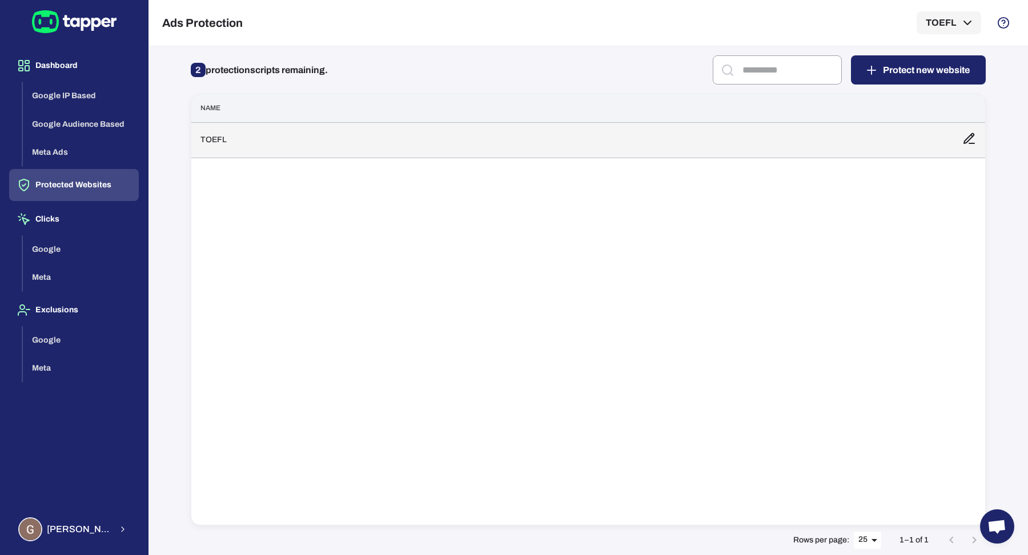
click at [321, 127] on td "TOEFL" at bounding box center [572, 139] width 762 height 35
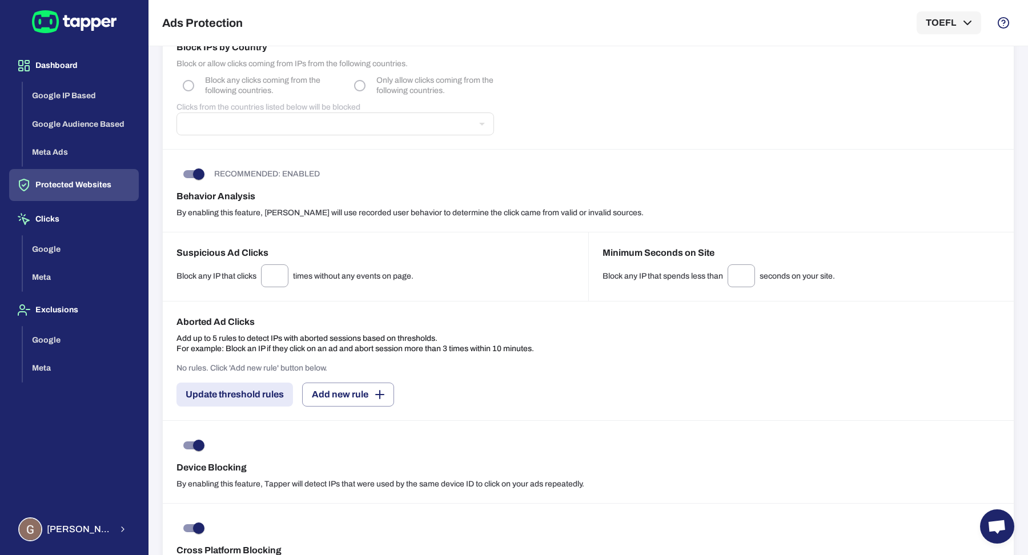
scroll to position [721, 0]
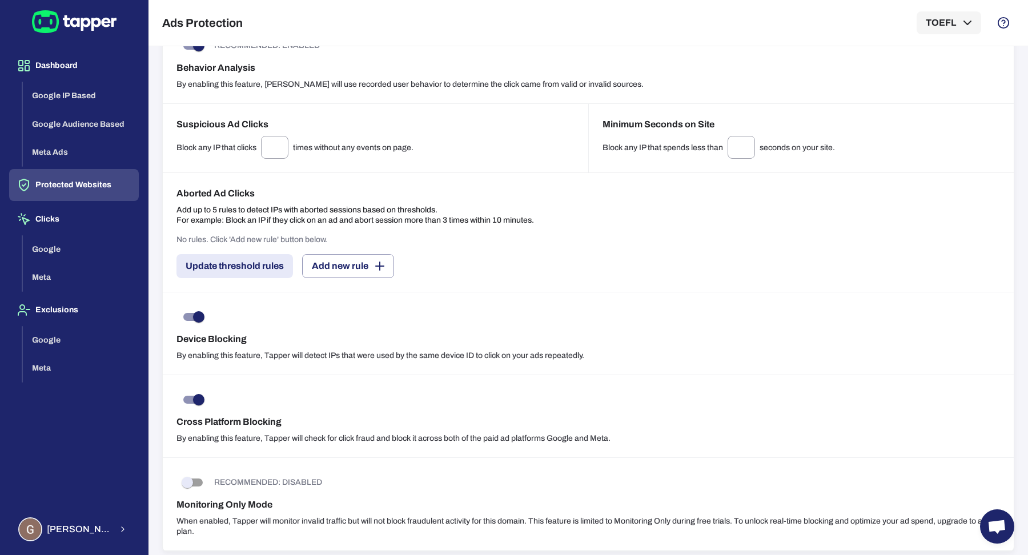
click at [219, 424] on h6 "Cross Platform Blocking" at bounding box center [588, 422] width 824 height 14
click at [44, 252] on button "Google" at bounding box center [81, 249] width 116 height 29
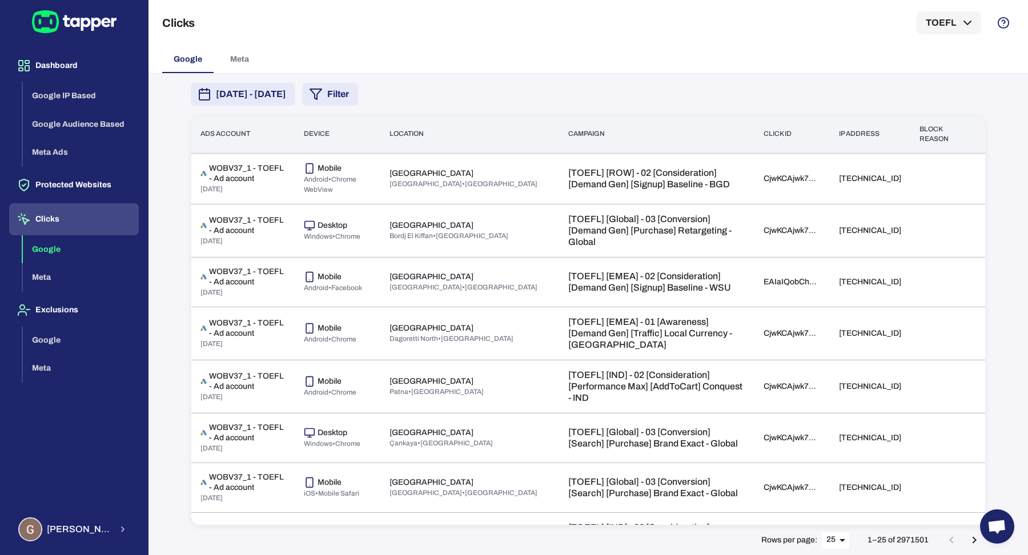
click at [358, 102] on button "Filter" at bounding box center [330, 94] width 56 height 23
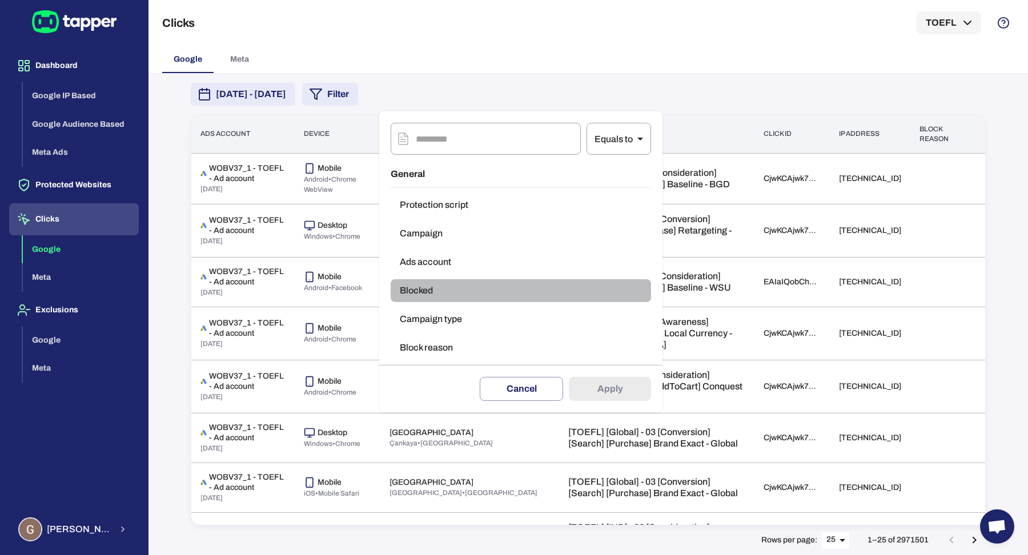
click at [511, 286] on button "Blocked" at bounding box center [521, 290] width 260 height 23
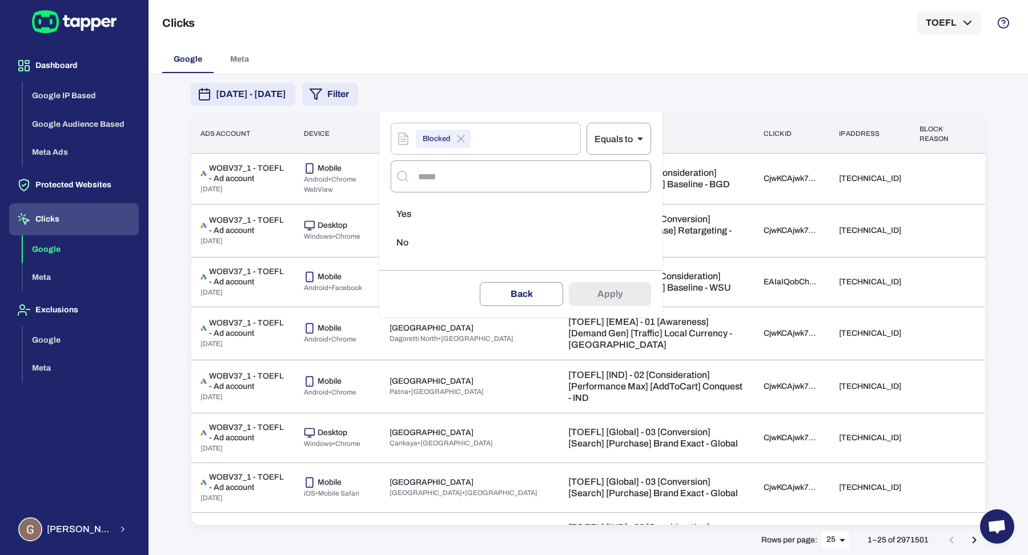
click at [456, 215] on li "Yes" at bounding box center [521, 214] width 260 height 23
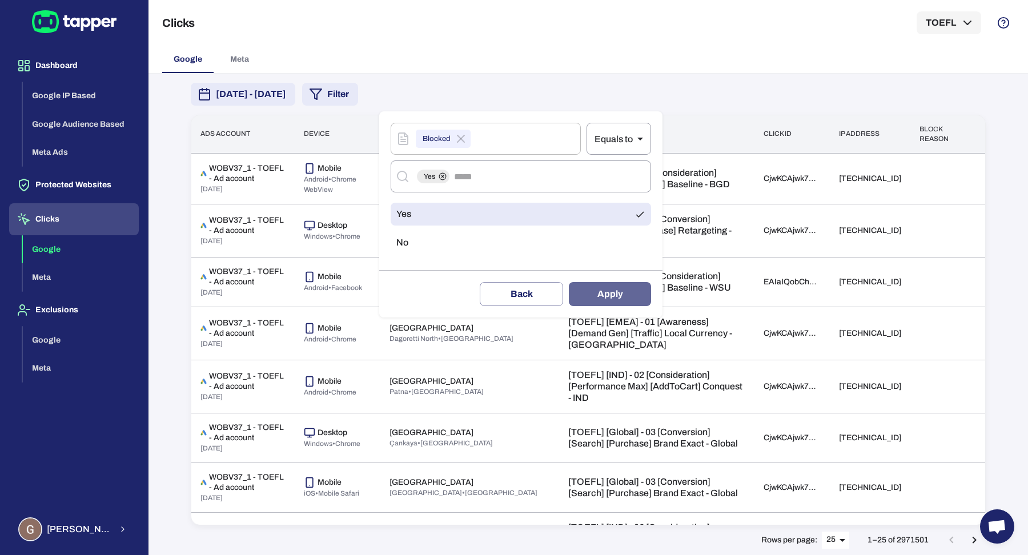
click at [632, 299] on button "Apply" at bounding box center [610, 294] width 82 height 24
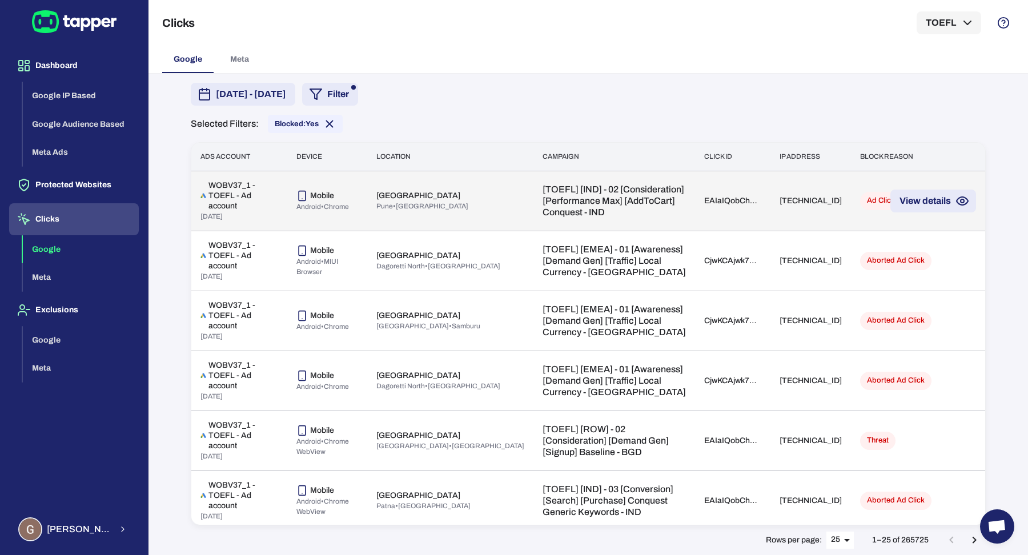
click at [533, 200] on td "[TOEFL] [IND] - 02 [Consideration] [Performance Max] [AddToCart] Conquest - IND" at bounding box center [614, 201] width 162 height 60
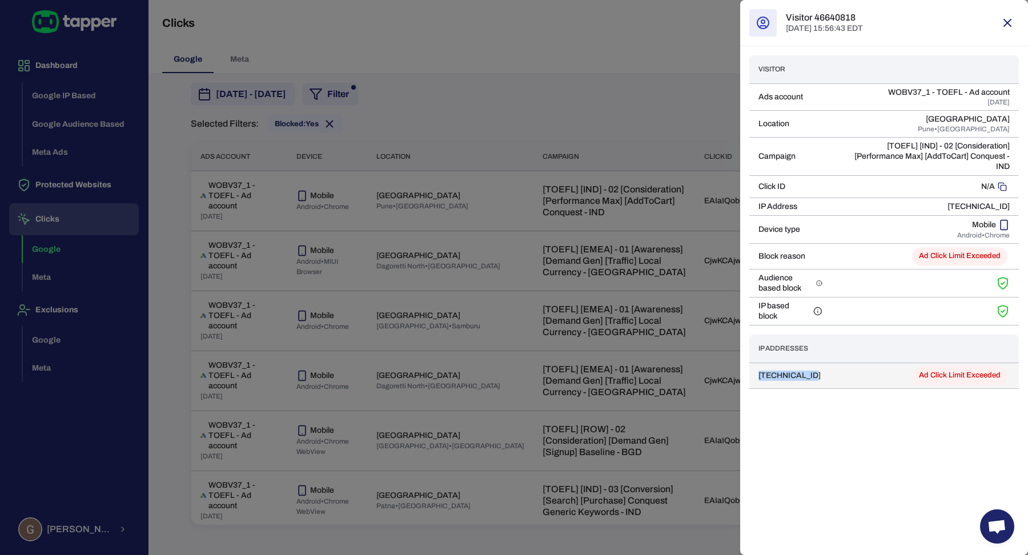
drag, startPoint x: 759, startPoint y: 372, endPoint x: 811, endPoint y: 372, distance: 52.0
click at [811, 372] on td "[TECHNICAL_ID]" at bounding box center [804, 376] width 110 height 26
drag, startPoint x: 757, startPoint y: 347, endPoint x: 809, endPoint y: 345, distance: 52.0
click at [809, 345] on th "IP Addresses" at bounding box center [804, 349] width 110 height 28
click at [808, 374] on td "[TECHNICAL_ID]" at bounding box center [804, 376] width 110 height 26
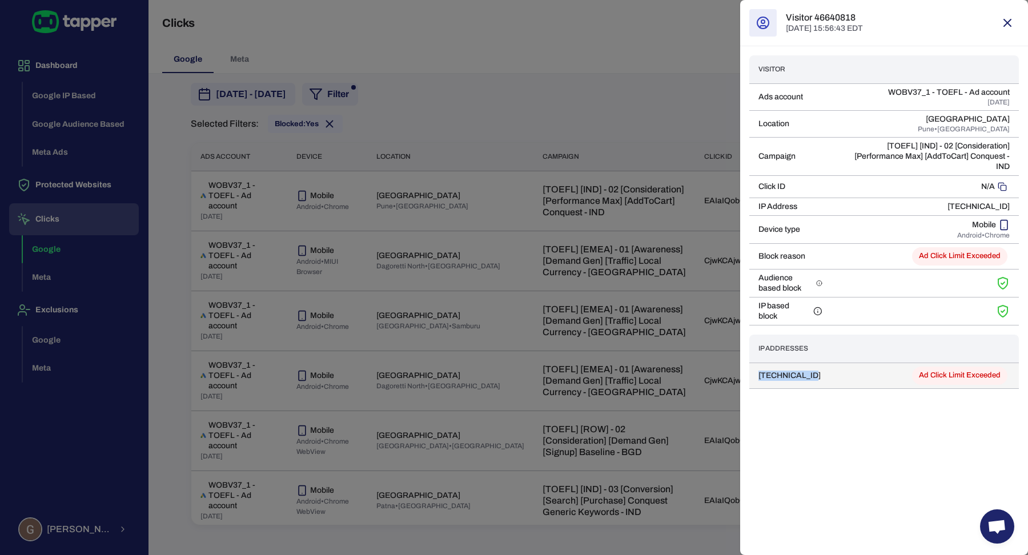
drag, startPoint x: 813, startPoint y: 374, endPoint x: 753, endPoint y: 371, distance: 60.1
click at [753, 371] on td "[TECHNICAL_ID]" at bounding box center [804, 376] width 110 height 26
click at [94, 194] on div at bounding box center [514, 277] width 1028 height 555
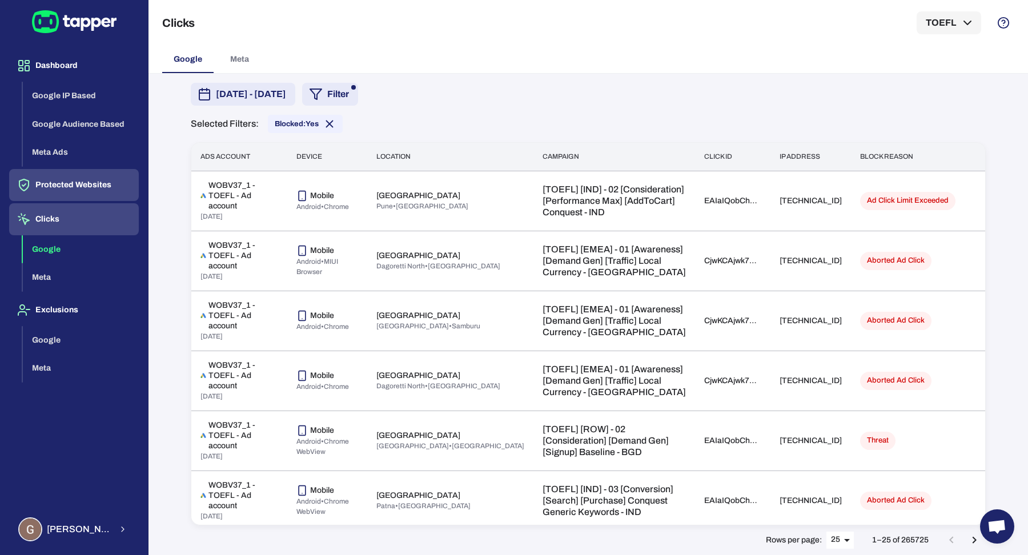
click at [79, 190] on button "Protected Websites" at bounding box center [74, 185] width 130 height 32
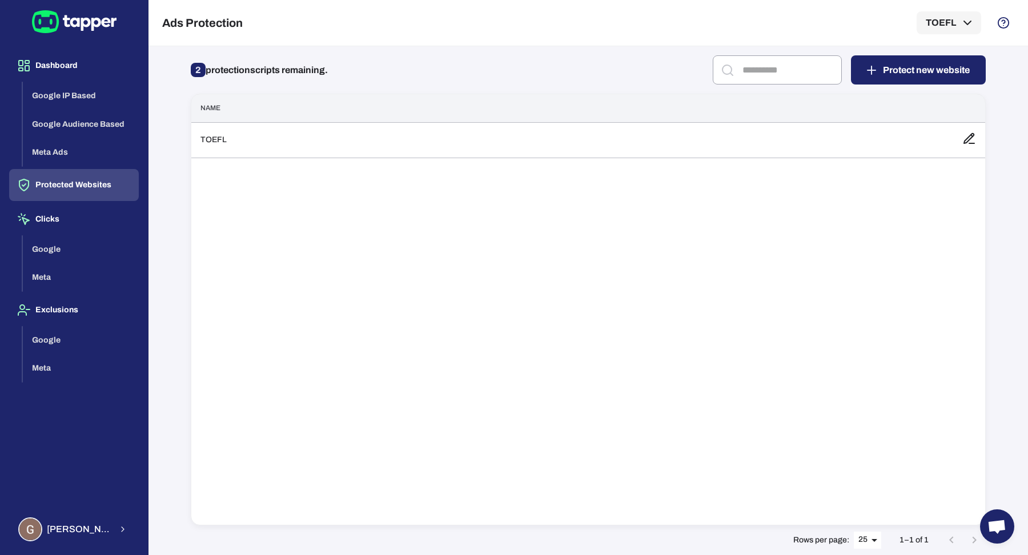
click at [307, 159] on div "Name TOEFL" at bounding box center [588, 310] width 795 height 432
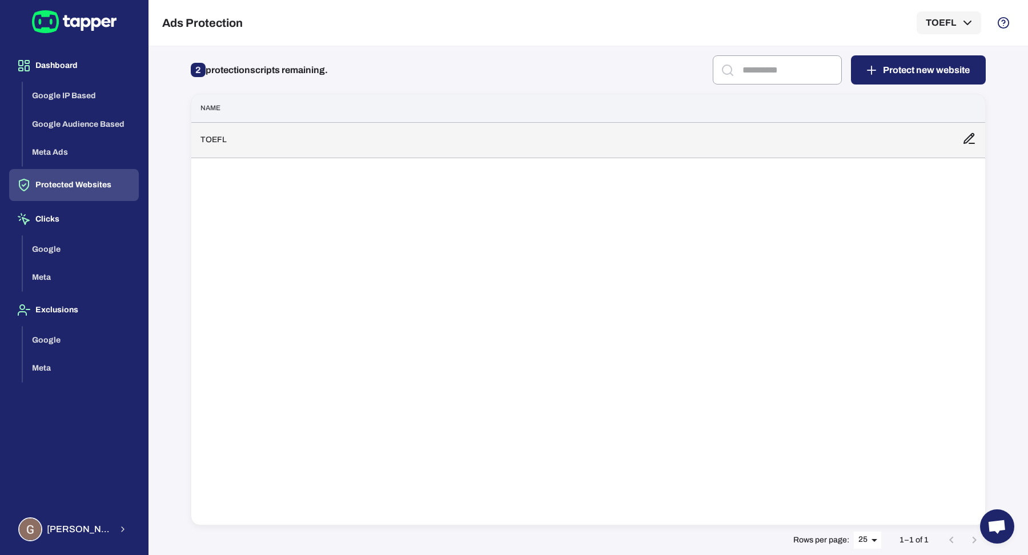
click at [316, 149] on td "TOEFL" at bounding box center [572, 139] width 762 height 35
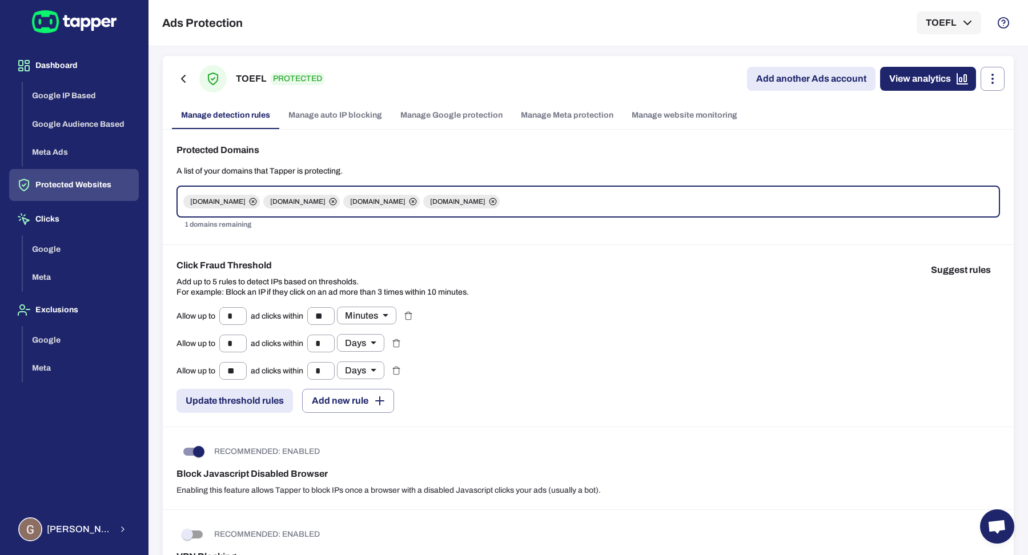
click at [446, 117] on link "Manage Google protection" at bounding box center [451, 115] width 121 height 27
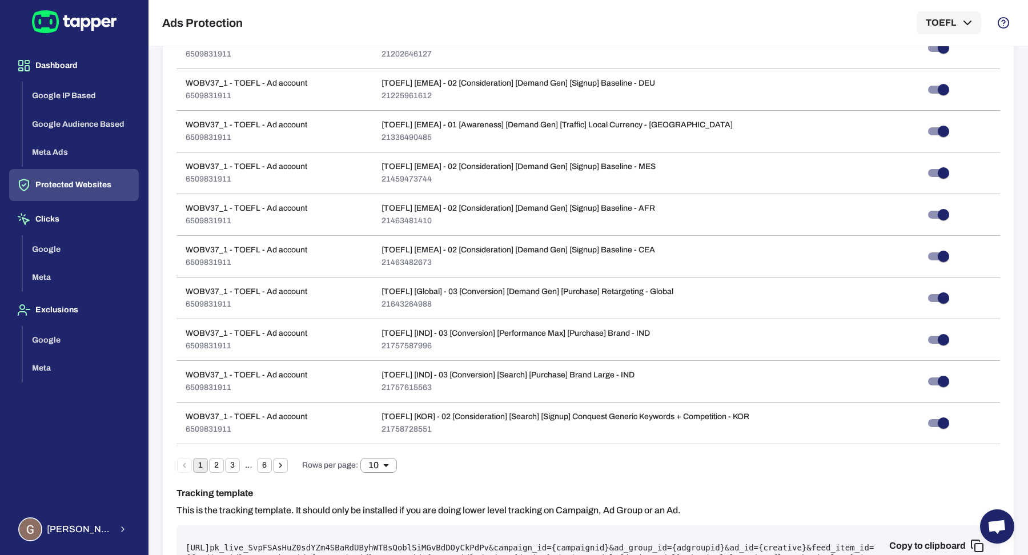
scroll to position [560, 0]
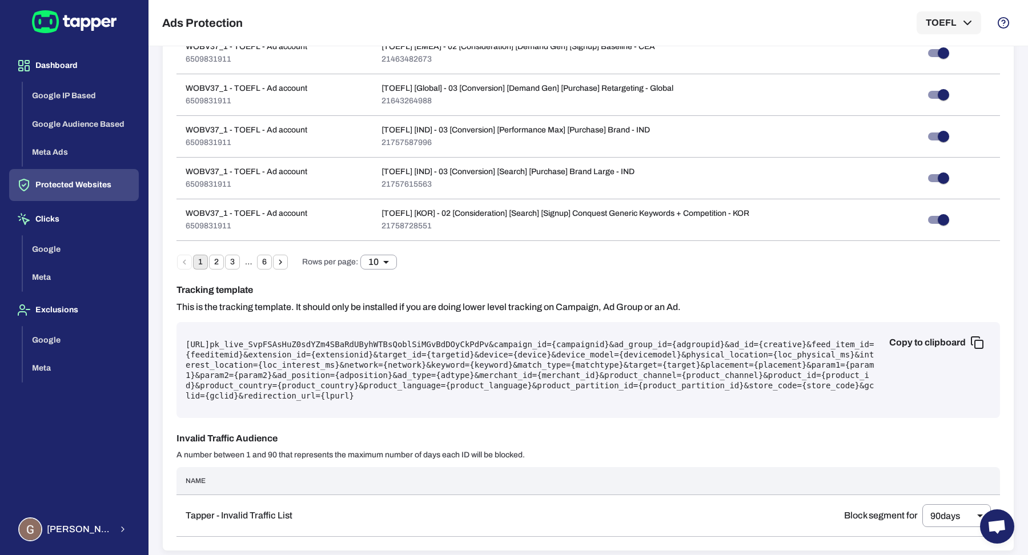
click at [73, 188] on button "Protected Websites" at bounding box center [74, 185] width 130 height 32
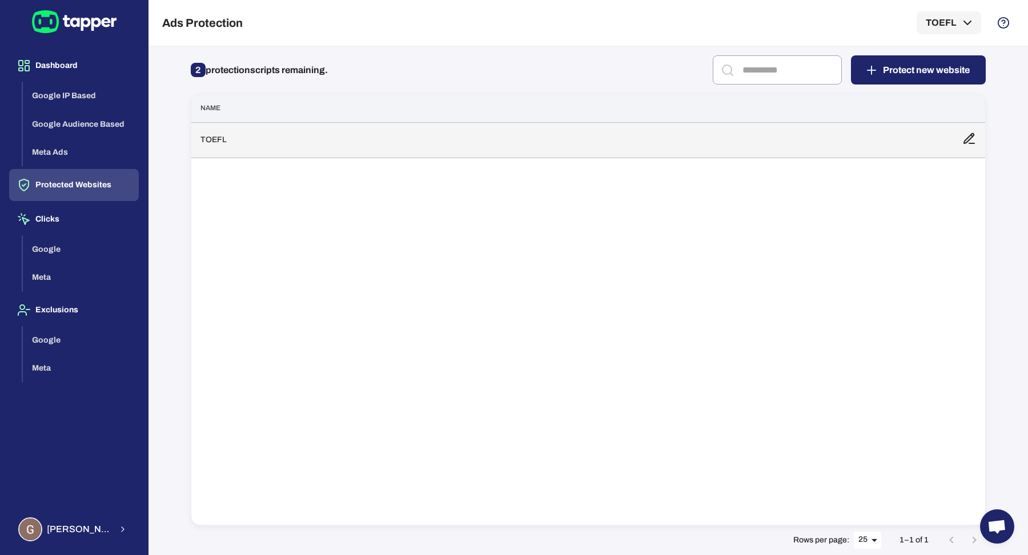
click at [298, 148] on td "TOEFL" at bounding box center [572, 139] width 762 height 35
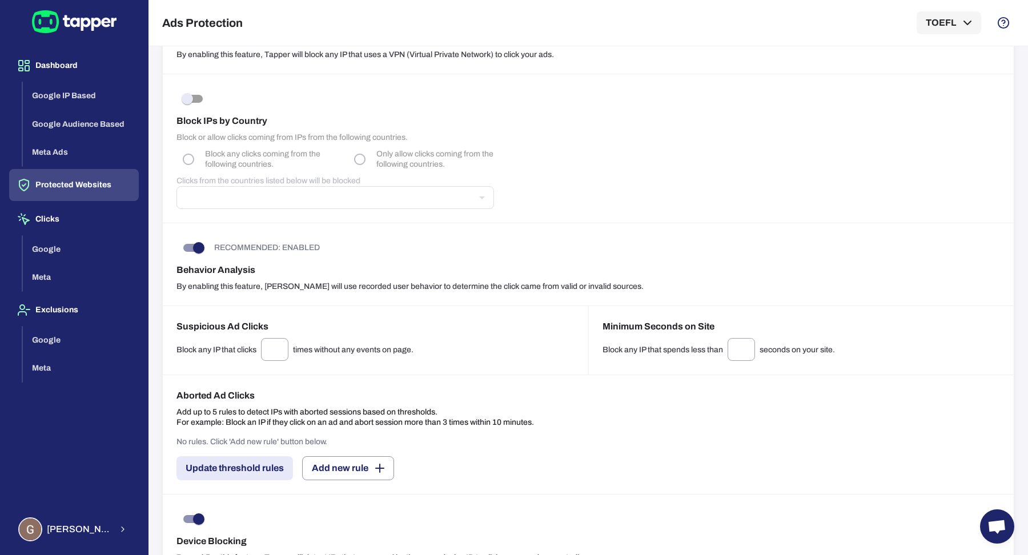
scroll to position [711, 0]
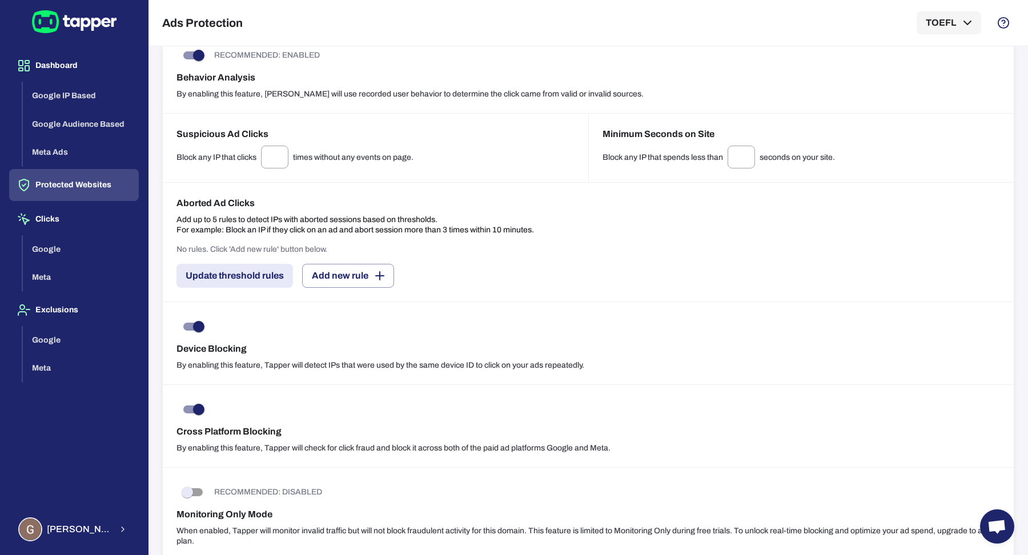
click at [402, 360] on p "By enabling this feature, Tapper will detect IPs that were used by the same dev…" at bounding box center [588, 365] width 824 height 10
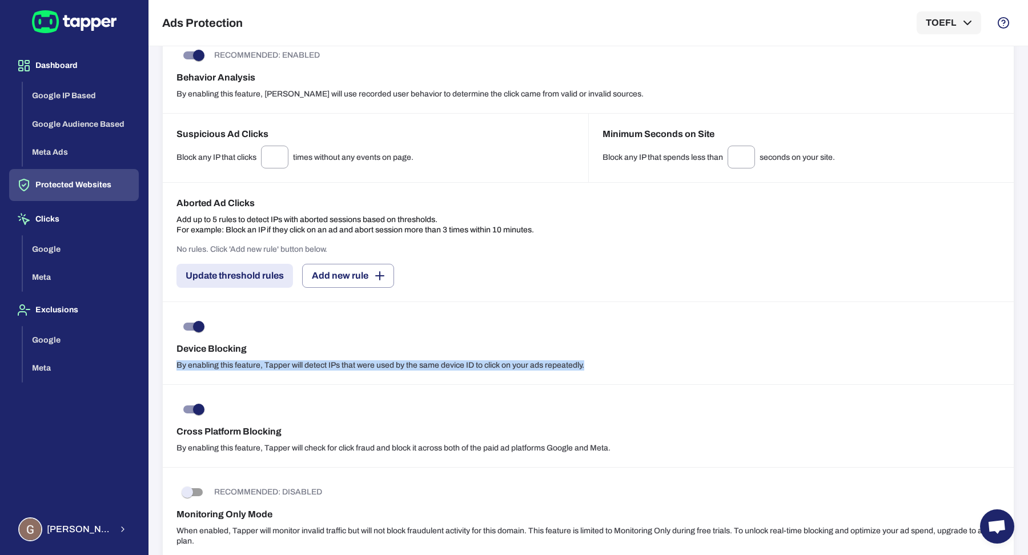
click at [402, 360] on p "By enabling this feature, Tapper will detect IPs that were used by the same dev…" at bounding box center [588, 365] width 824 height 10
